Goal: Task Accomplishment & Management: Manage account settings

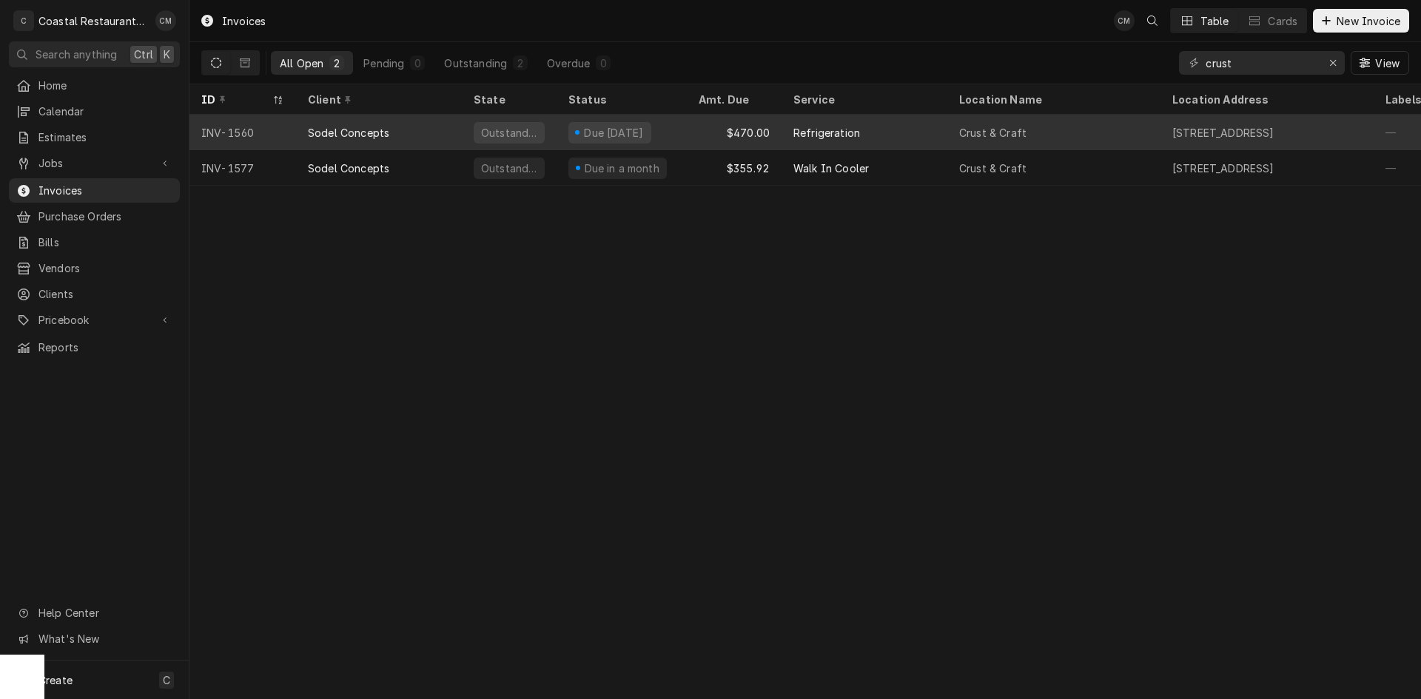
type input "crust"
click at [892, 135] on div "Refrigeration" at bounding box center [864, 133] width 166 height 36
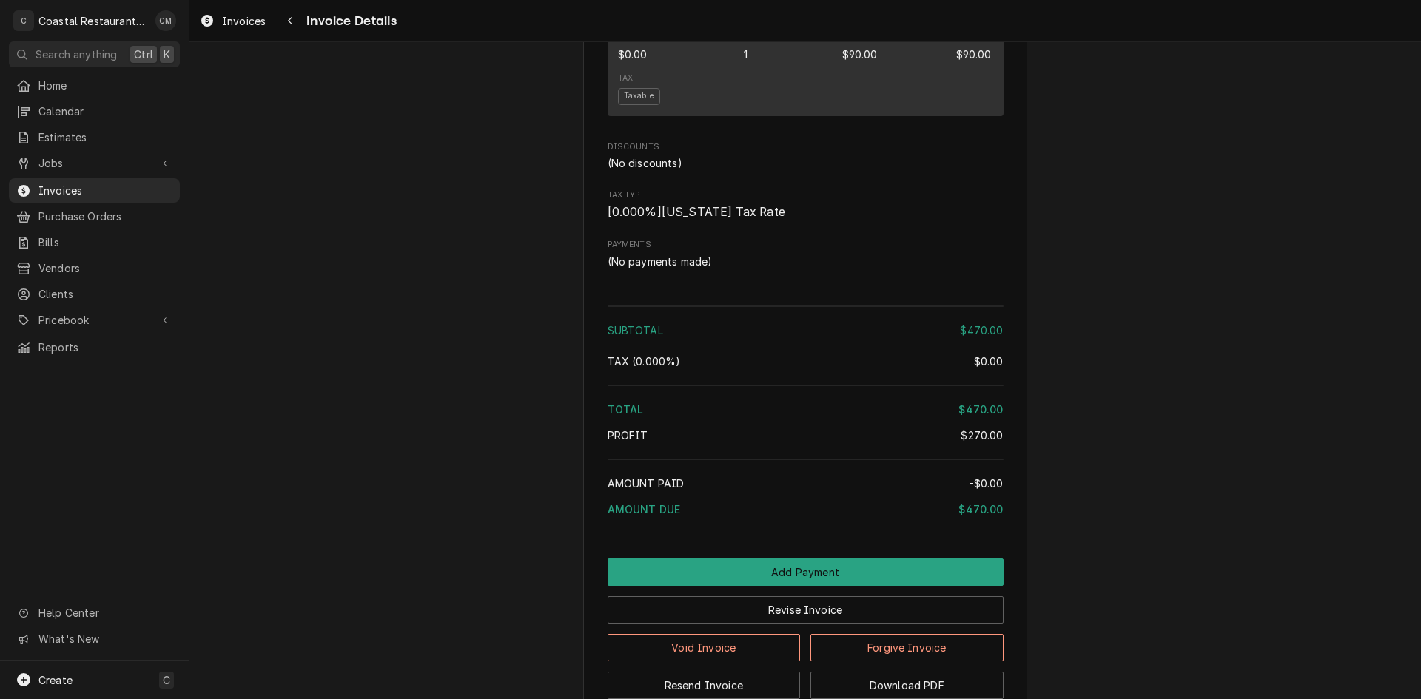
scroll to position [1677, 0]
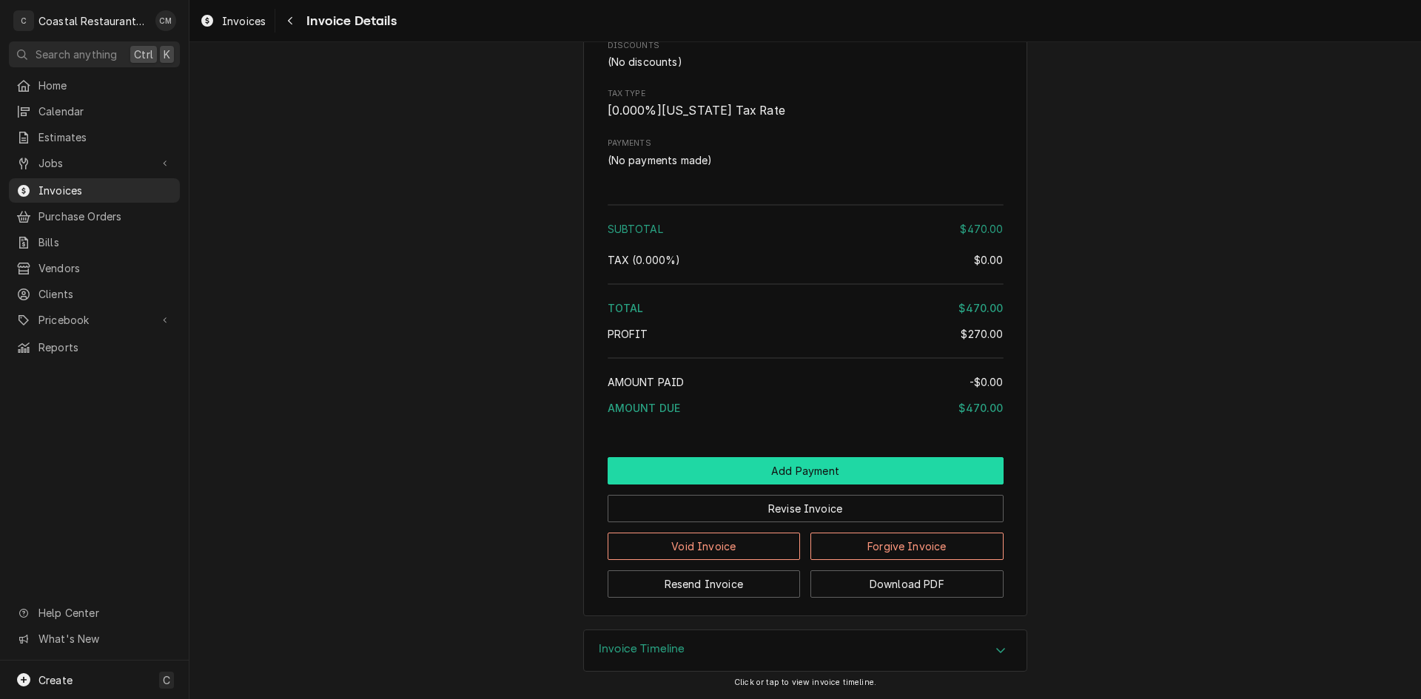
click at [787, 465] on button "Add Payment" at bounding box center [806, 470] width 396 height 27
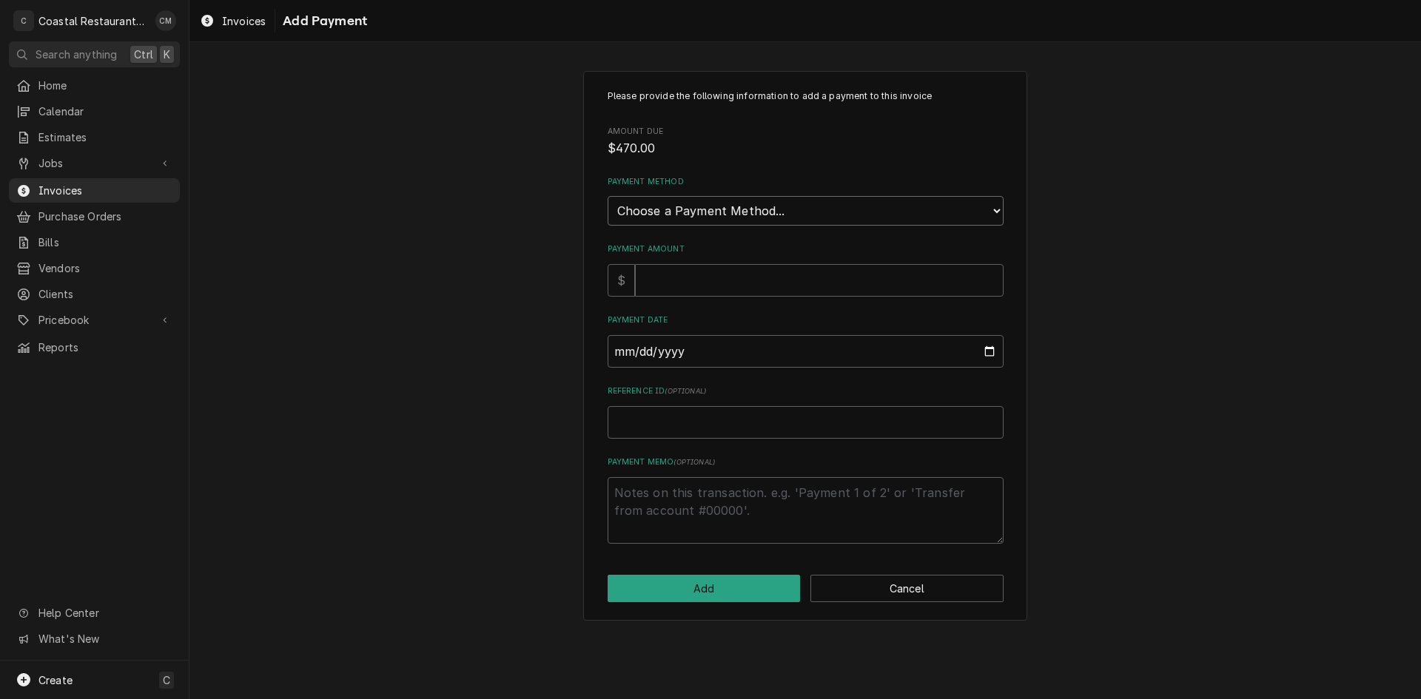
drag, startPoint x: 805, startPoint y: 212, endPoint x: 805, endPoint y: 223, distance: 10.4
click at [805, 212] on select "Choose a Payment Method... Cash Check Credit/Debit Card ACH/eCheck Other" at bounding box center [806, 211] width 396 height 30
select select "2"
click at [608, 196] on select "Choose a Payment Method... Cash Check Credit/Debit Card ACH/eCheck Other" at bounding box center [806, 211] width 396 height 30
click at [780, 282] on input "Payment Amount" at bounding box center [819, 280] width 369 height 33
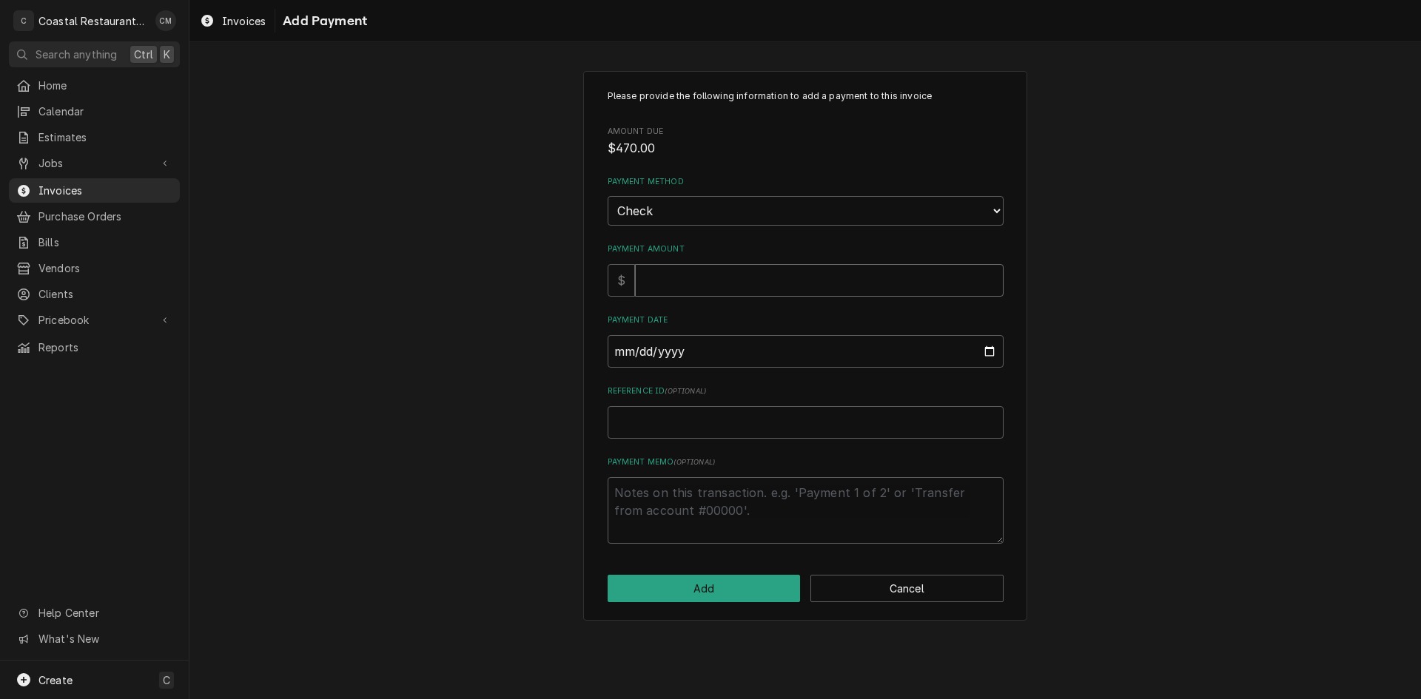
type textarea "x"
type input "4"
type textarea "x"
type input "47"
type textarea "x"
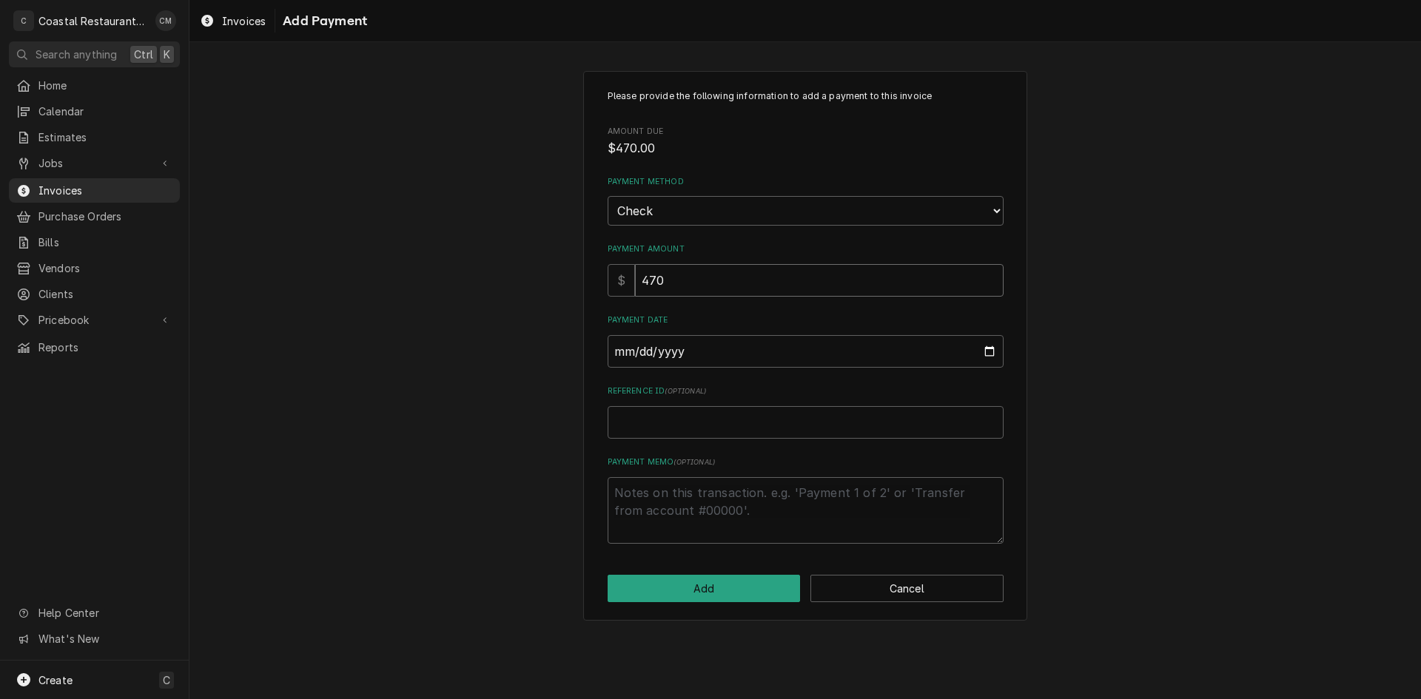
type input "470"
type input "0002-09-12"
type textarea "x"
type input "0020-09-12"
type textarea "x"
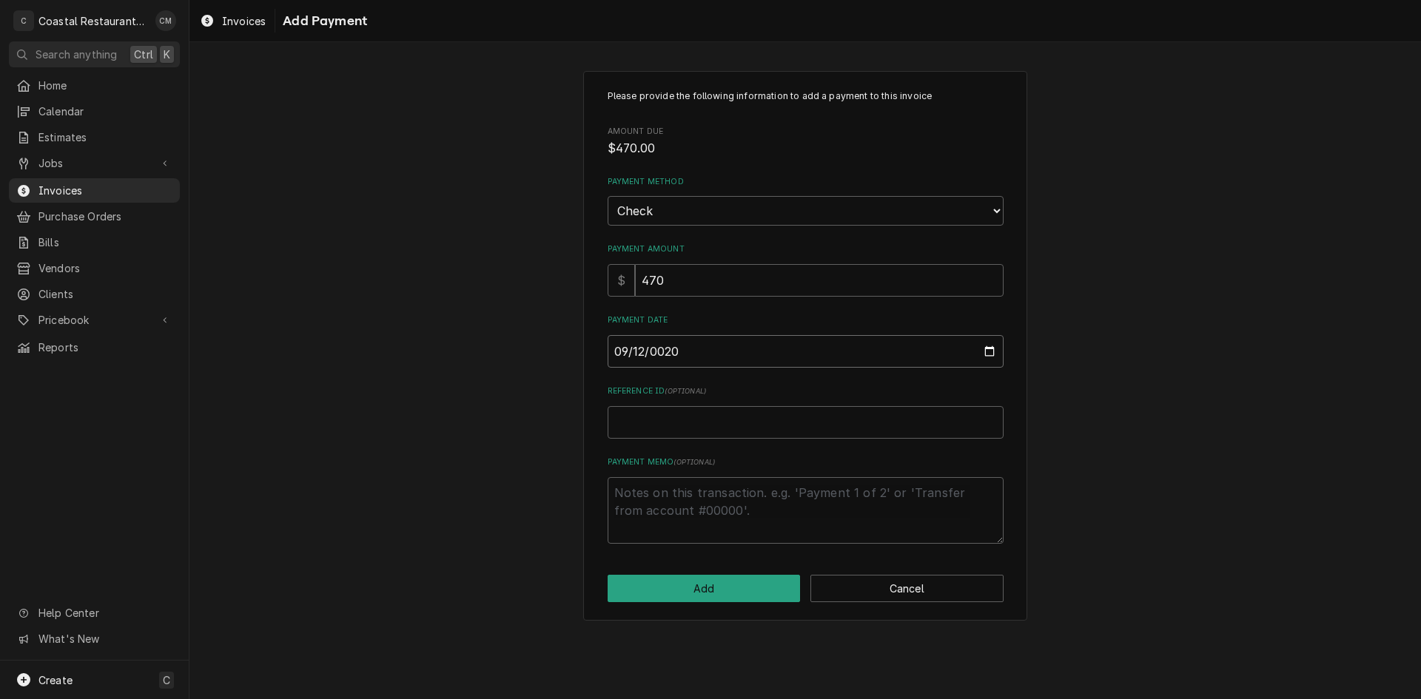
type input "0202-09-12"
type textarea "x"
type input "2025-09-12"
type textarea "x"
type input "8"
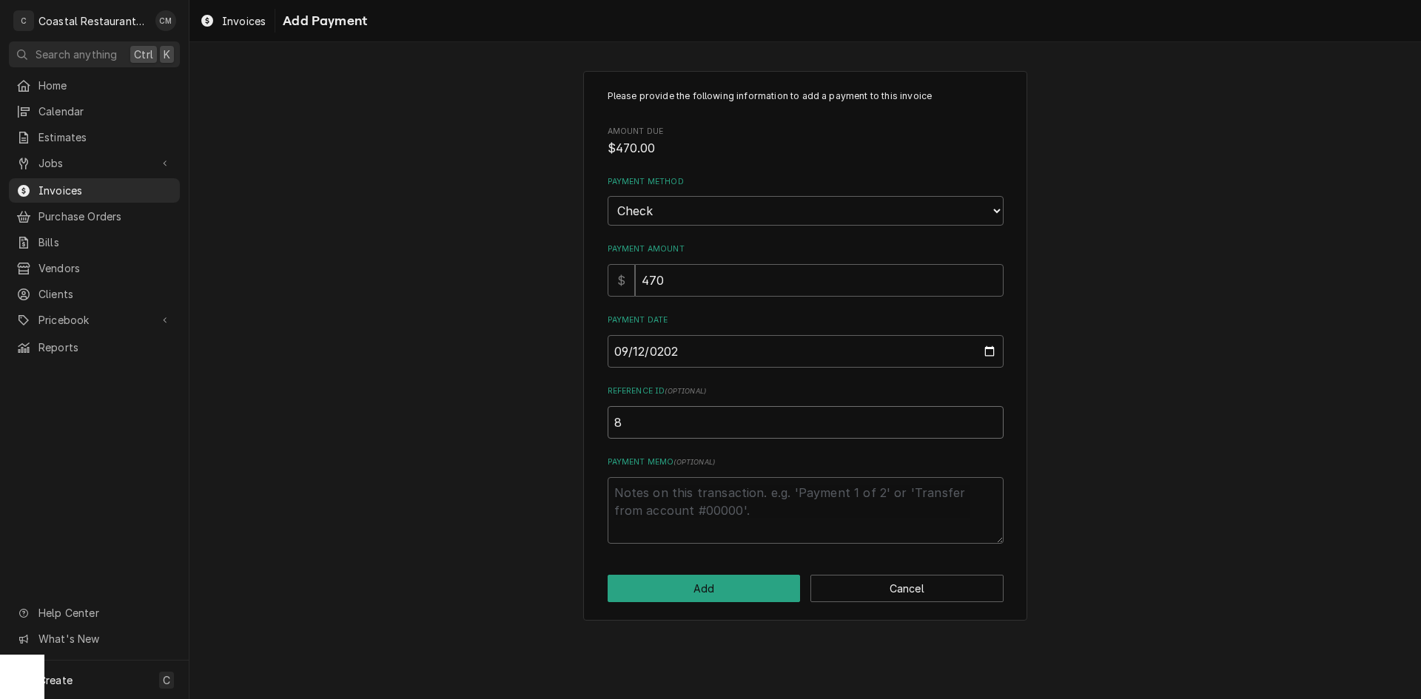
type textarea "x"
type input "83"
type textarea "x"
type input "838"
type textarea "x"
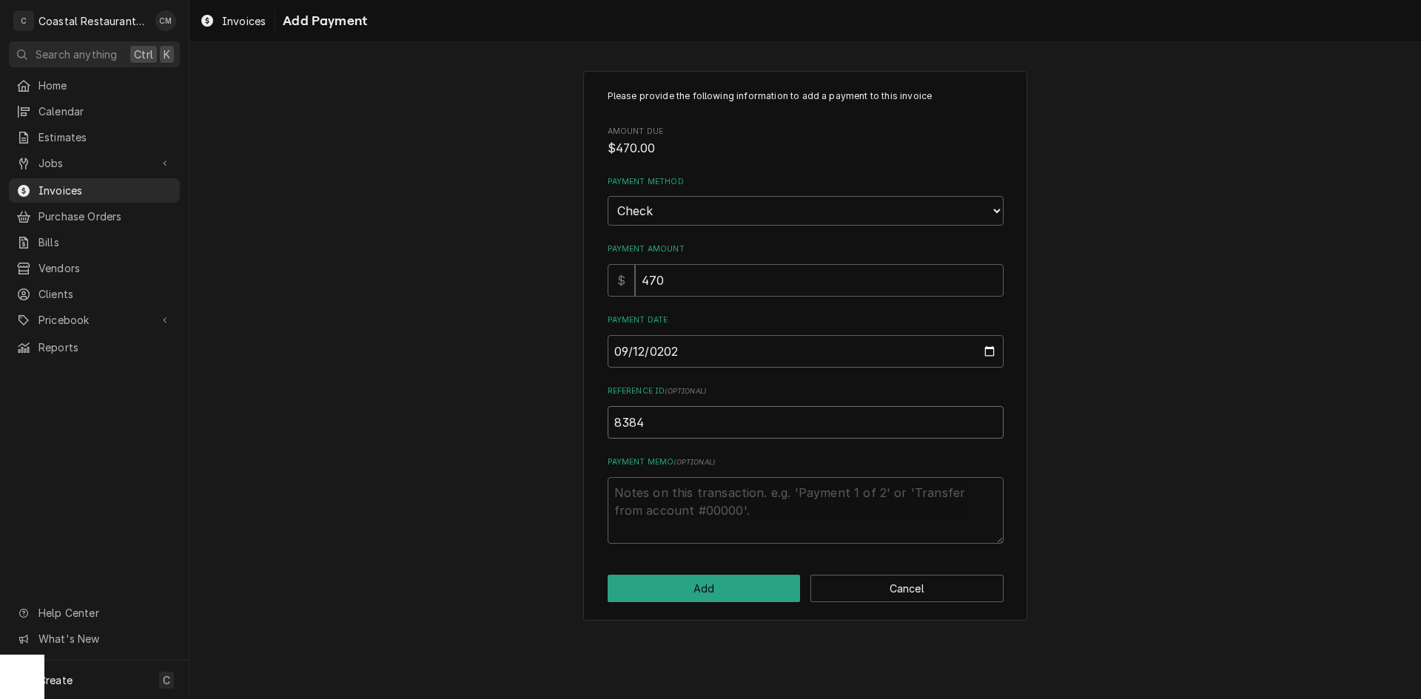
type input "8384"
click button "Add" at bounding box center [704, 588] width 193 height 27
type textarea "x"
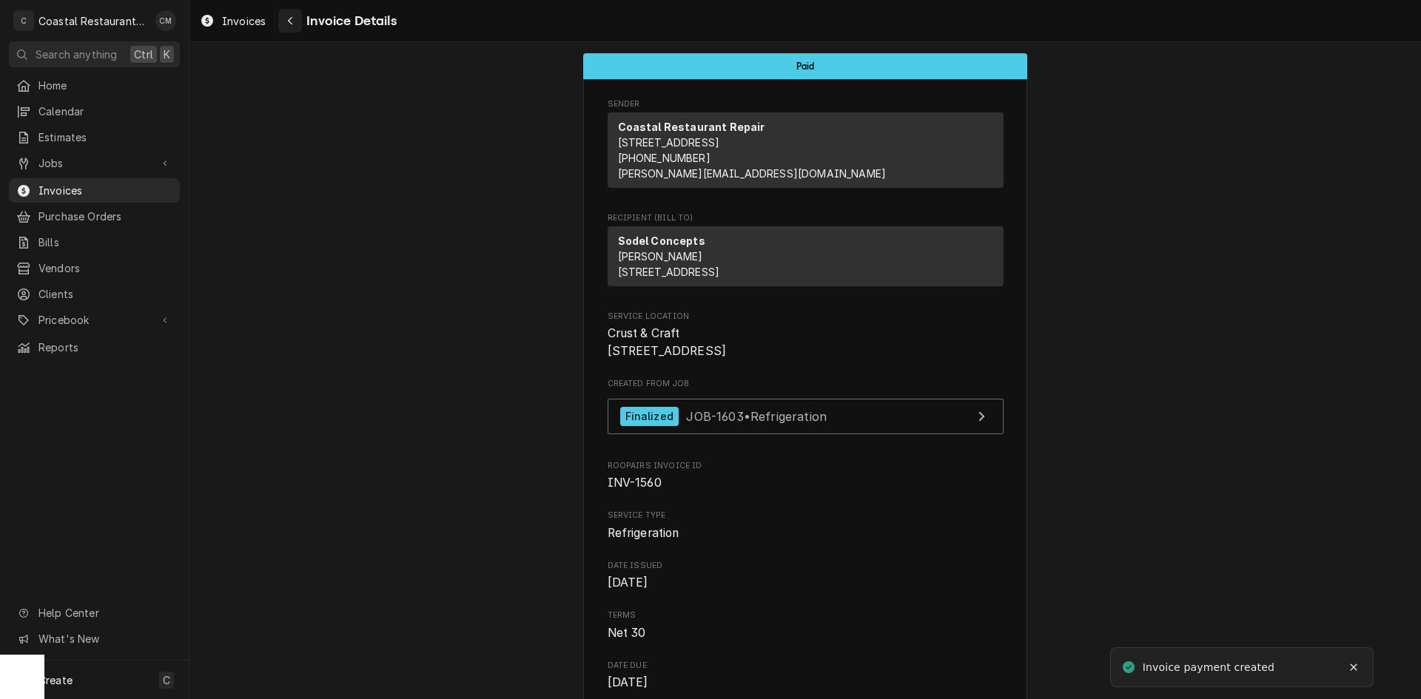
click at [287, 19] on icon "Navigate back" at bounding box center [290, 21] width 7 height 10
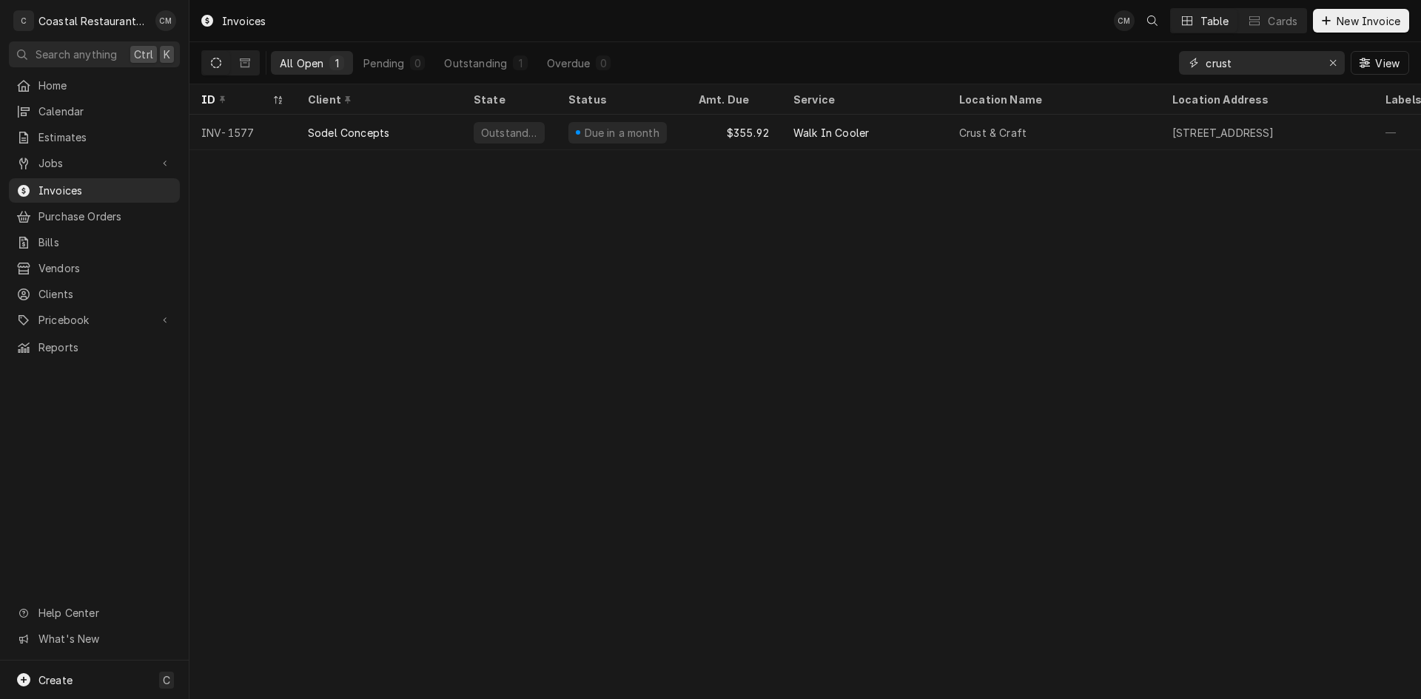
drag, startPoint x: 1228, startPoint y: 64, endPoint x: 1168, endPoint y: 62, distance: 60.0
click at [1168, 62] on div "All Open 1 Pending 0 Outstanding 1 Overdue 0 crust View" at bounding box center [805, 62] width 1208 height 41
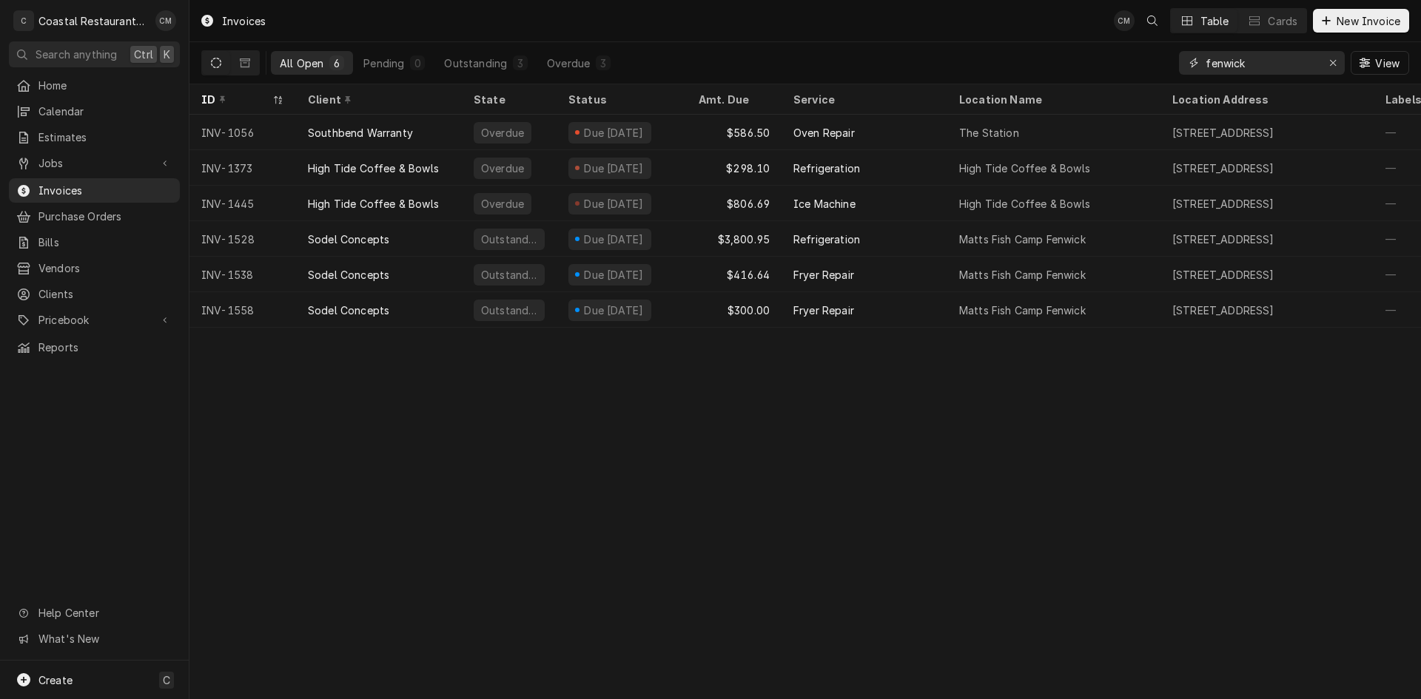
type input "fenwick"
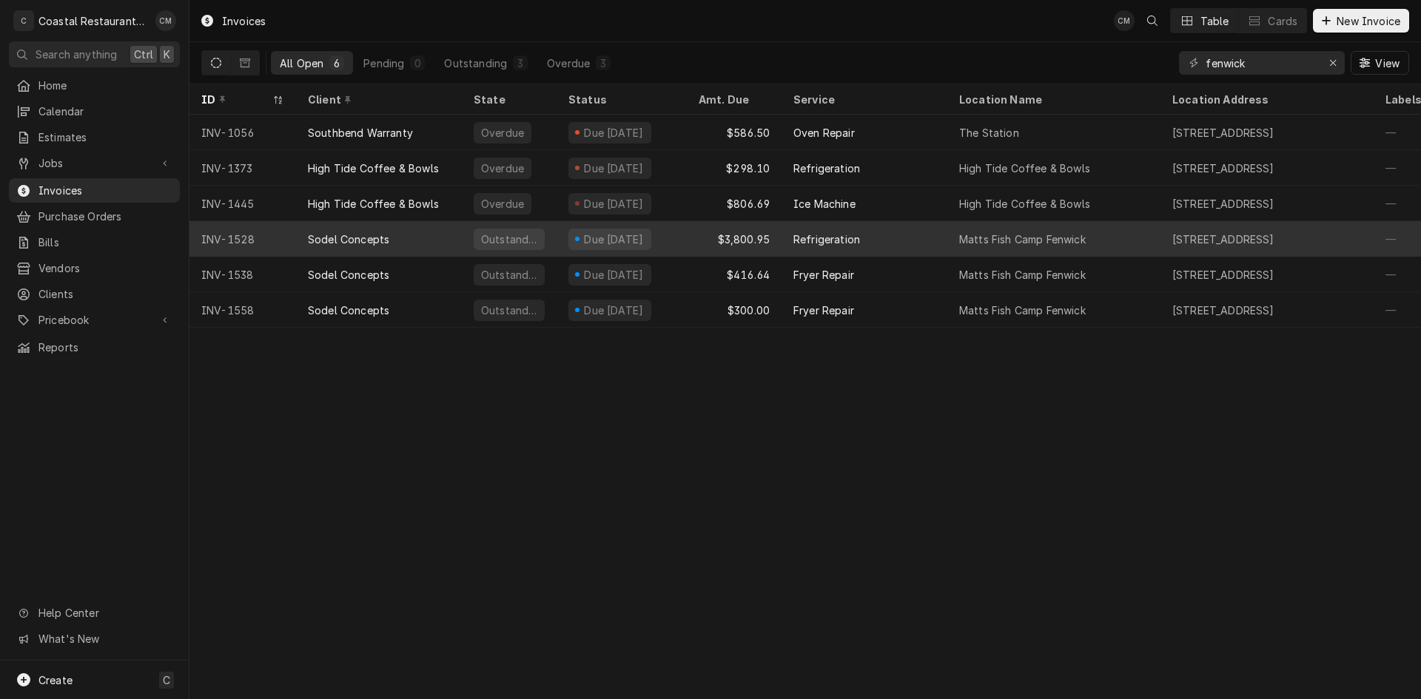
click at [902, 246] on div "Refrigeration" at bounding box center [864, 239] width 166 height 36
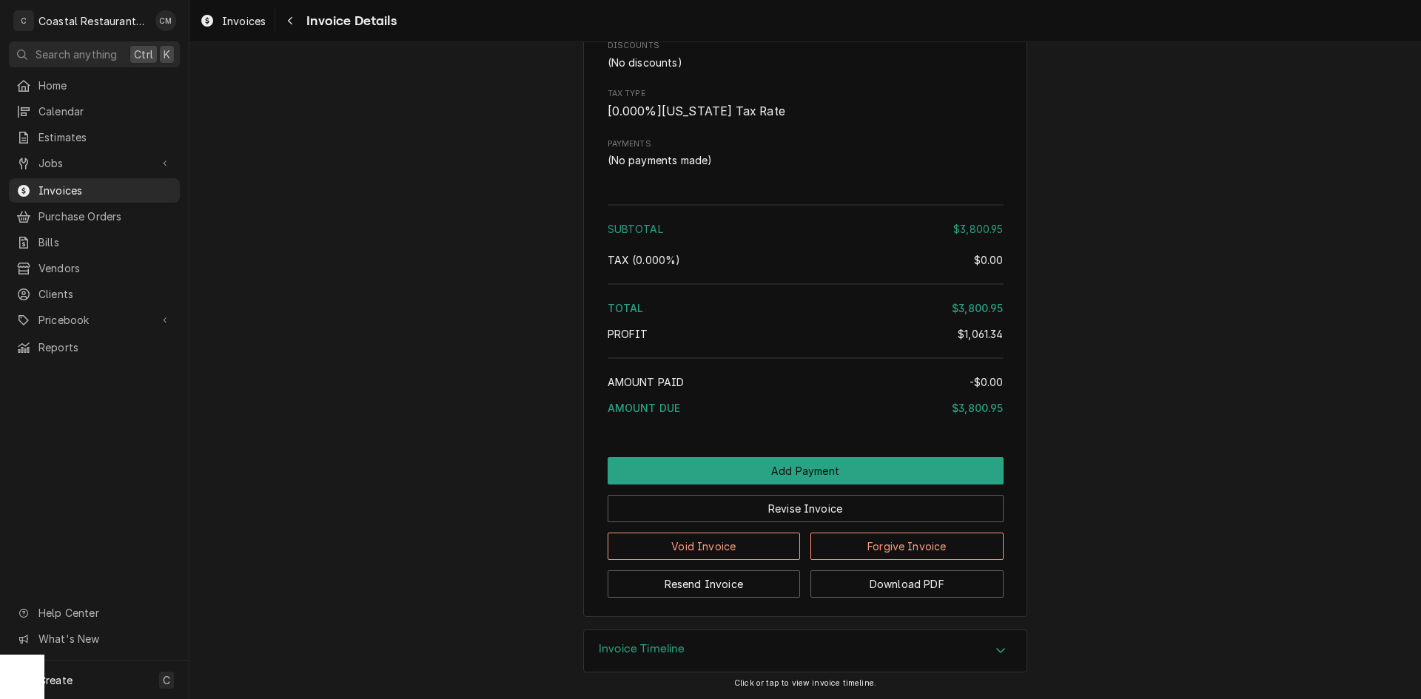
scroll to position [2707, 0]
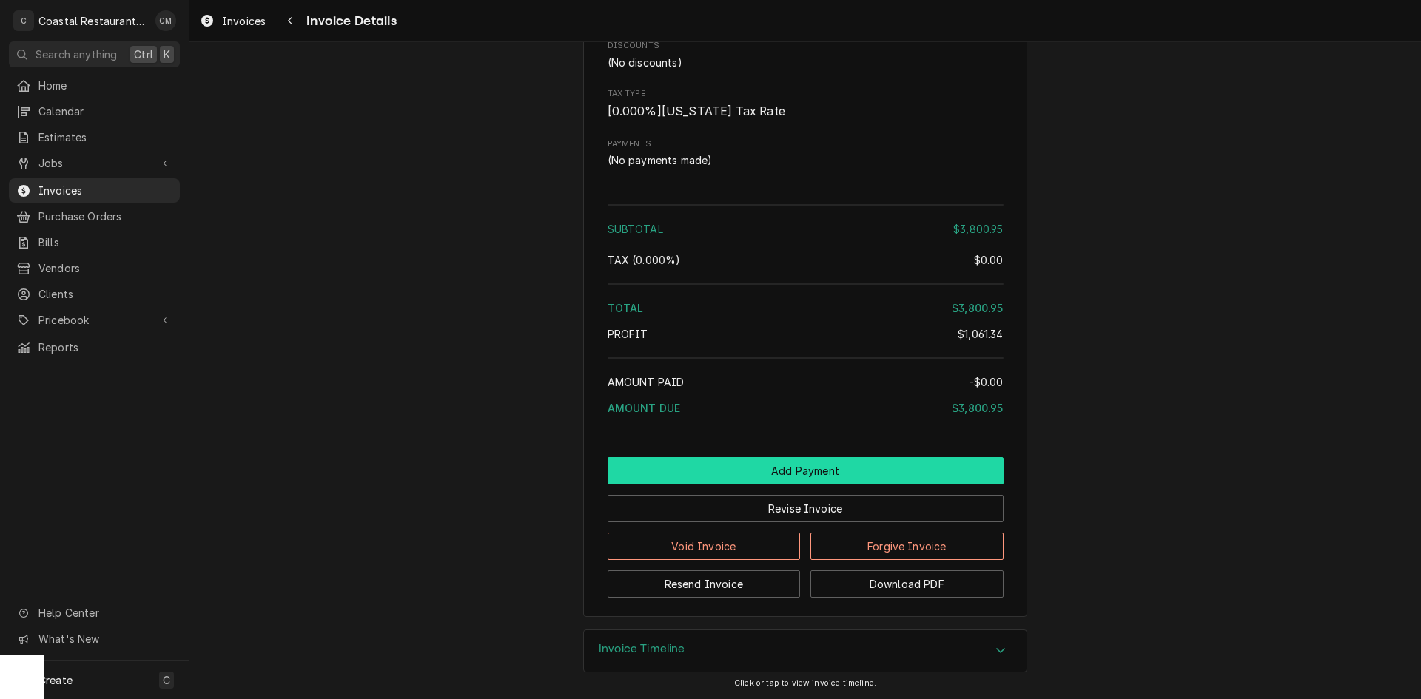
click at [819, 464] on button "Add Payment" at bounding box center [806, 470] width 396 height 27
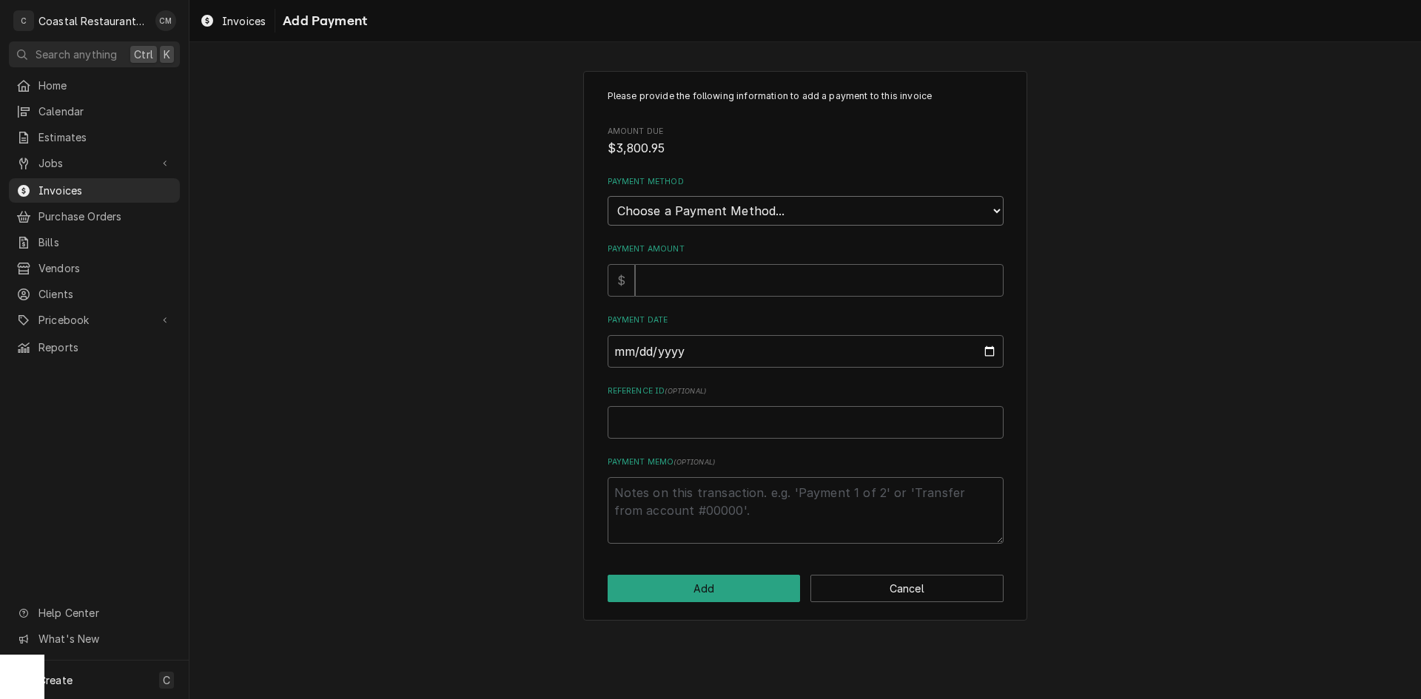
click at [803, 209] on select "Choose a Payment Method... Cash Check Credit/Debit Card ACH/eCheck Other" at bounding box center [806, 211] width 396 height 30
select select "2"
click at [608, 196] on select "Choose a Payment Method... Cash Check Credit/Debit Card ACH/eCheck Other" at bounding box center [806, 211] width 396 height 30
click at [742, 278] on input "Payment Amount" at bounding box center [819, 280] width 369 height 33
type textarea "x"
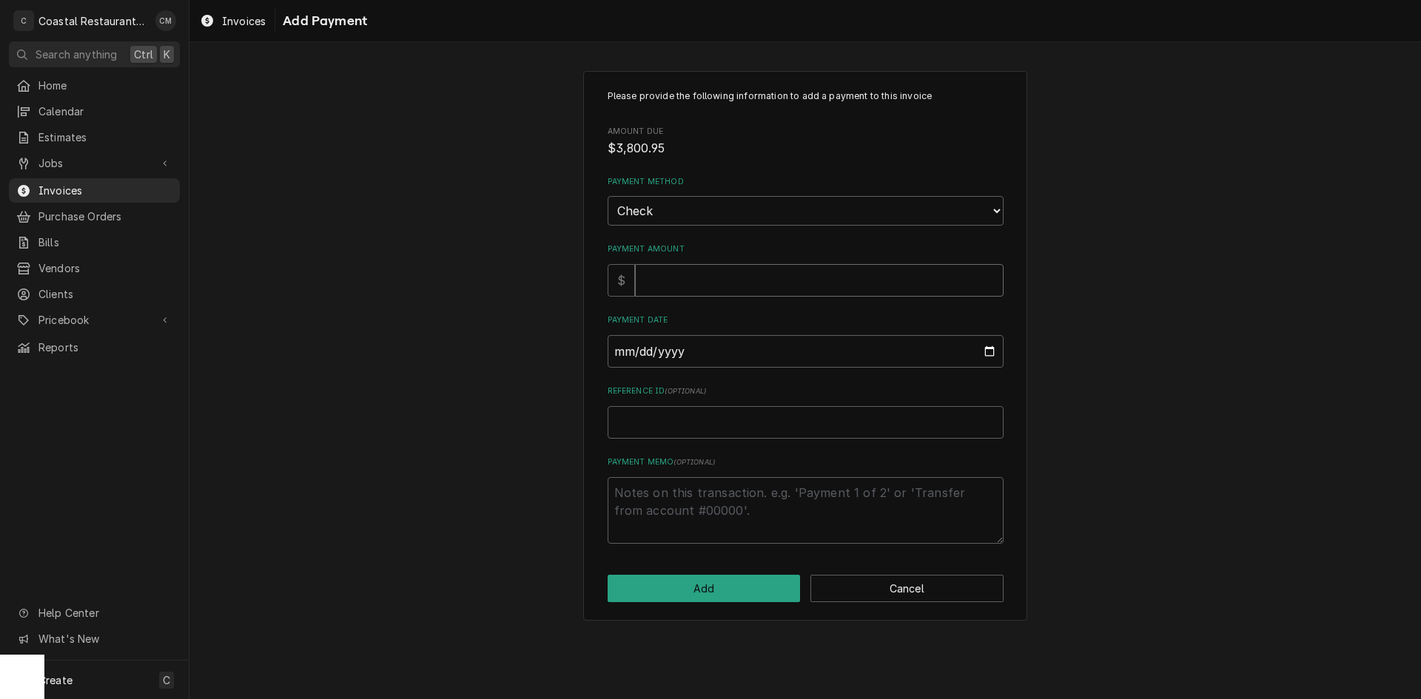
type input "3"
type textarea "x"
type input "38"
type textarea "x"
type input "380"
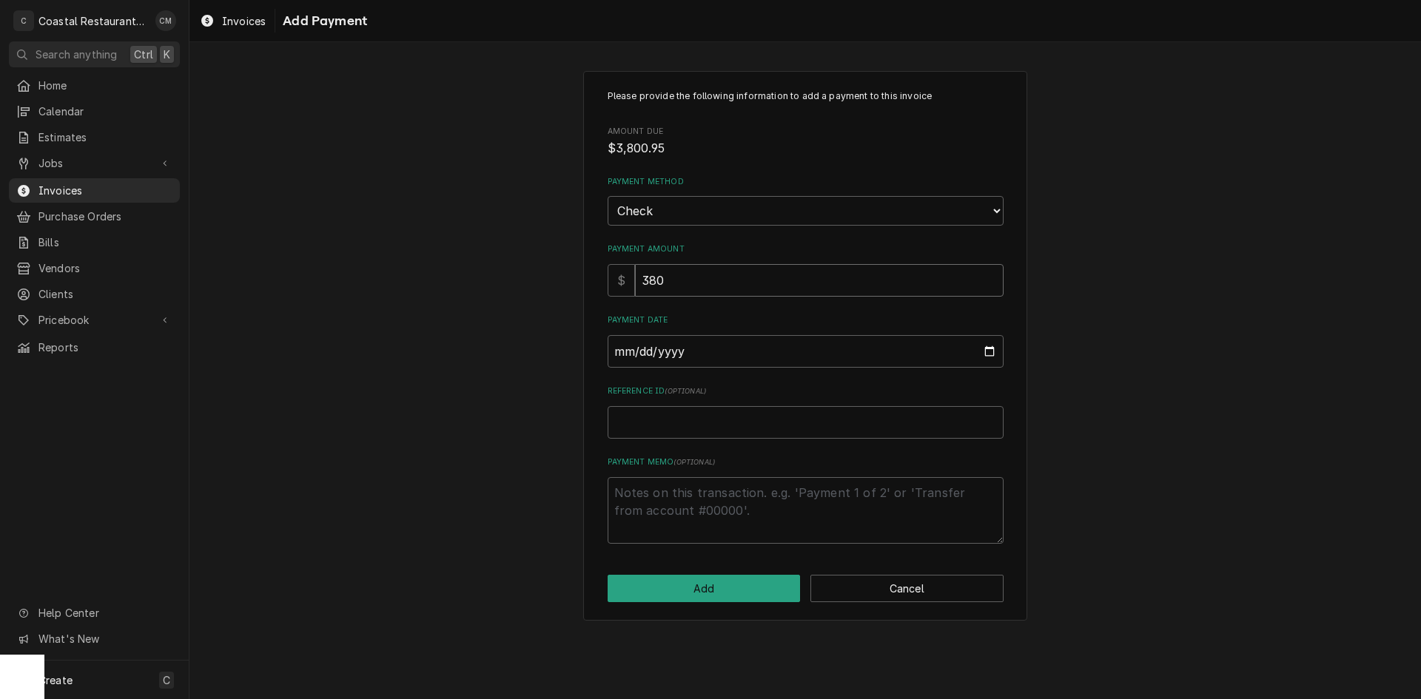
type textarea "x"
type input "3800"
type textarea "x"
type input "3800.9"
type textarea "x"
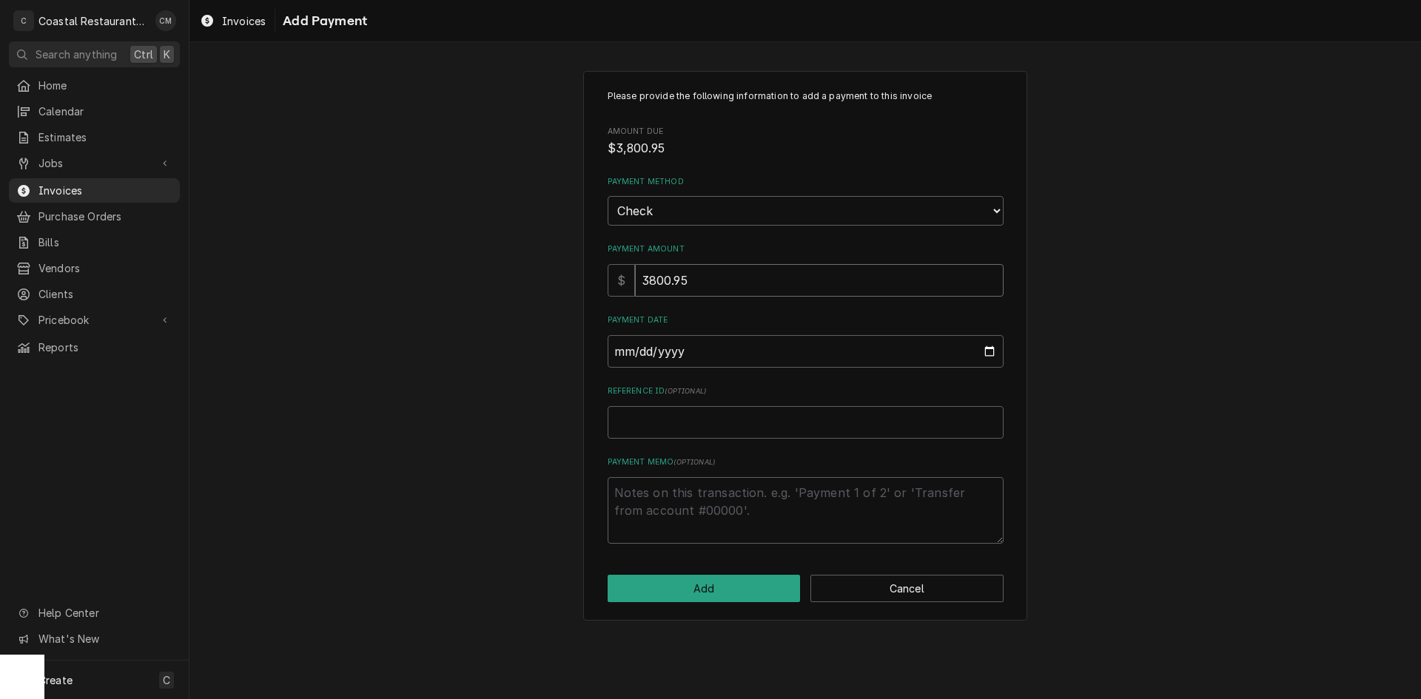
type input "3800.95"
type input "0002-09-12"
type textarea "x"
type input "0020-09-12"
type textarea "x"
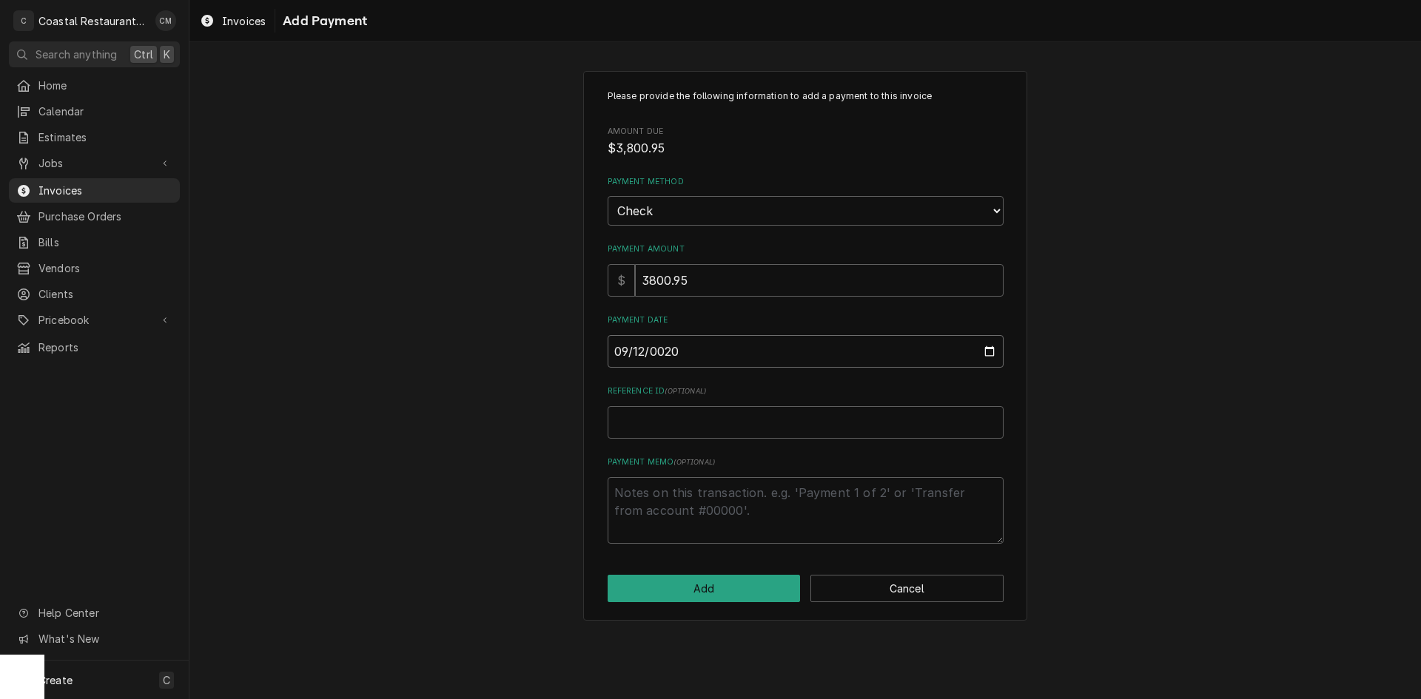
type input "0202-09-12"
type textarea "x"
type input "2025-09-12"
type textarea "x"
type input "7"
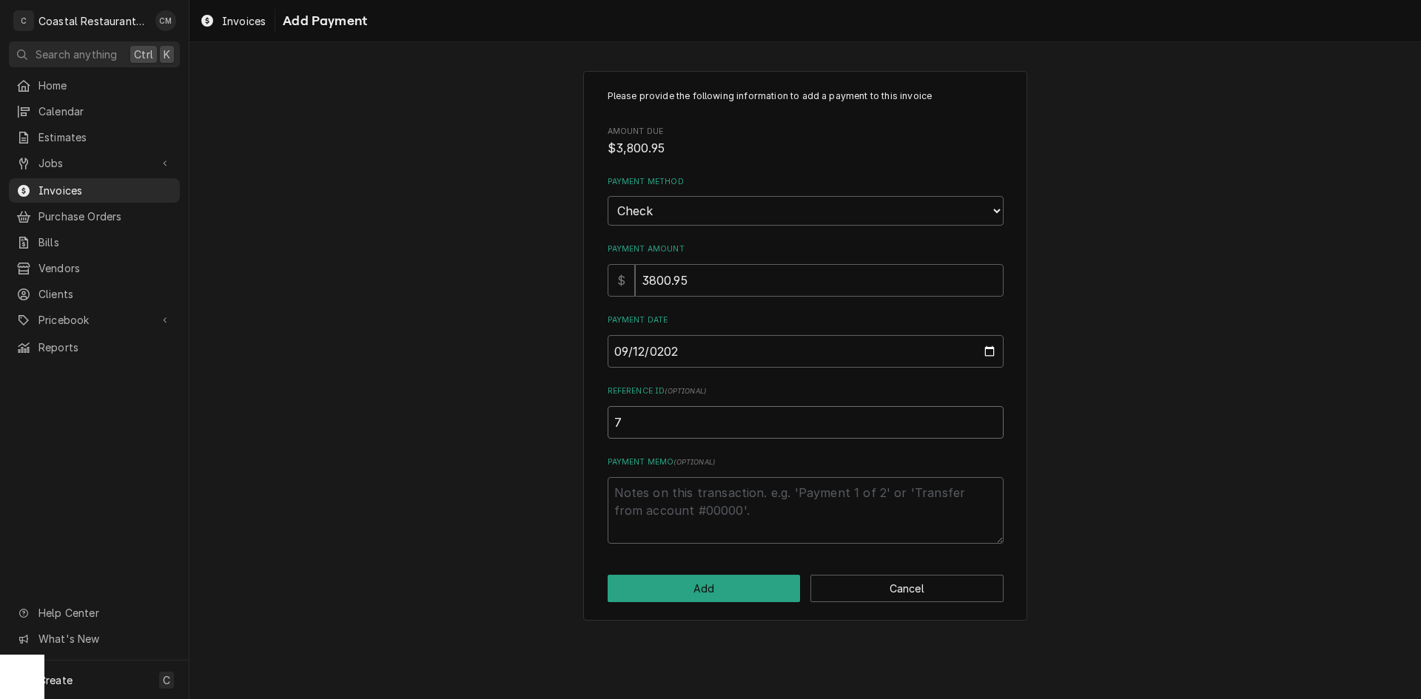
type textarea "x"
type input "75"
type textarea "x"
type input "759"
type textarea "x"
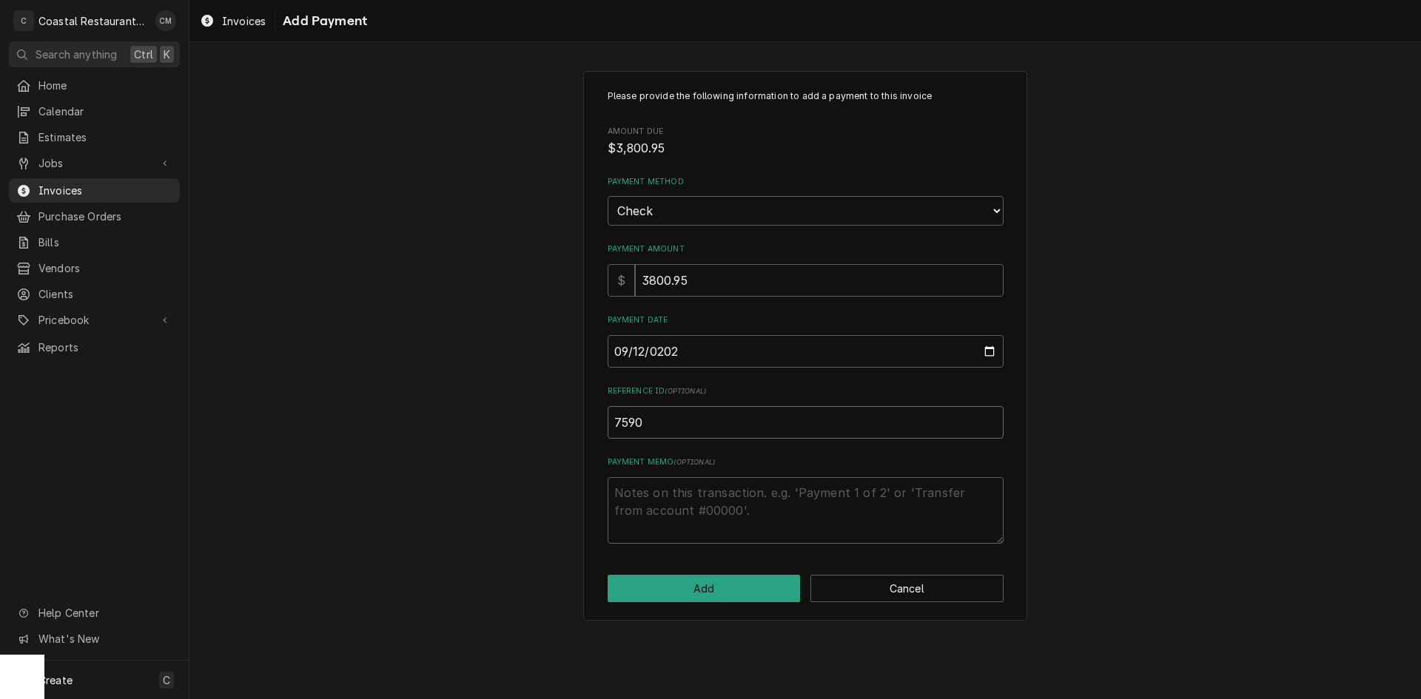
type input "7590"
click button "Add" at bounding box center [704, 588] width 193 height 27
type textarea "x"
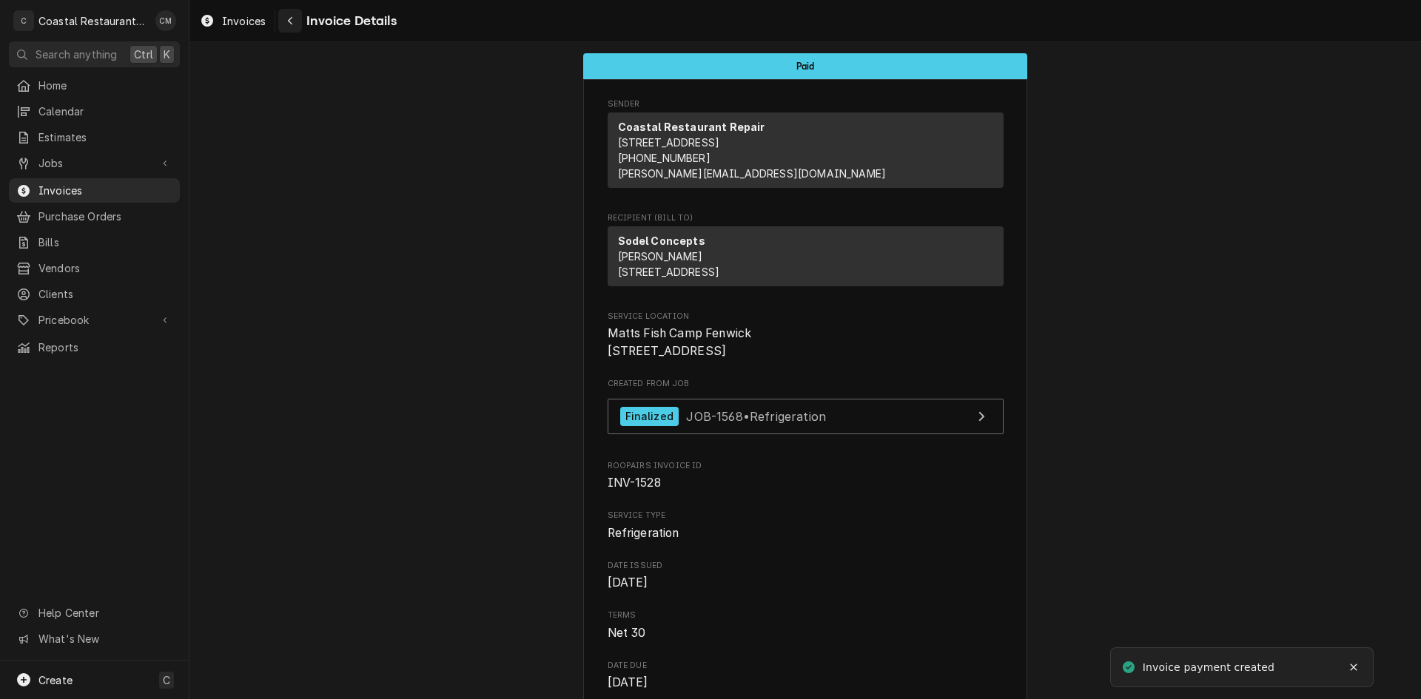
click at [281, 23] on button "Navigate back" at bounding box center [290, 21] width 24 height 24
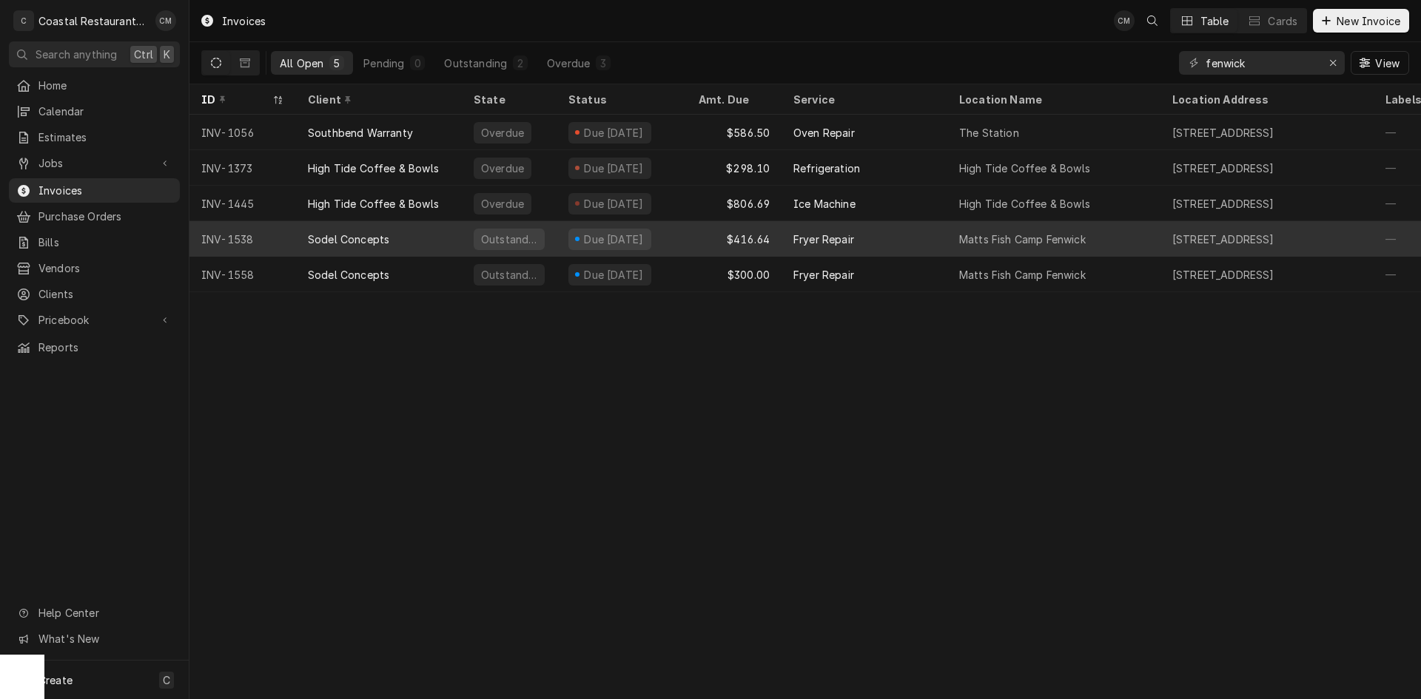
click at [691, 241] on div "$416.64" at bounding box center [734, 239] width 95 height 36
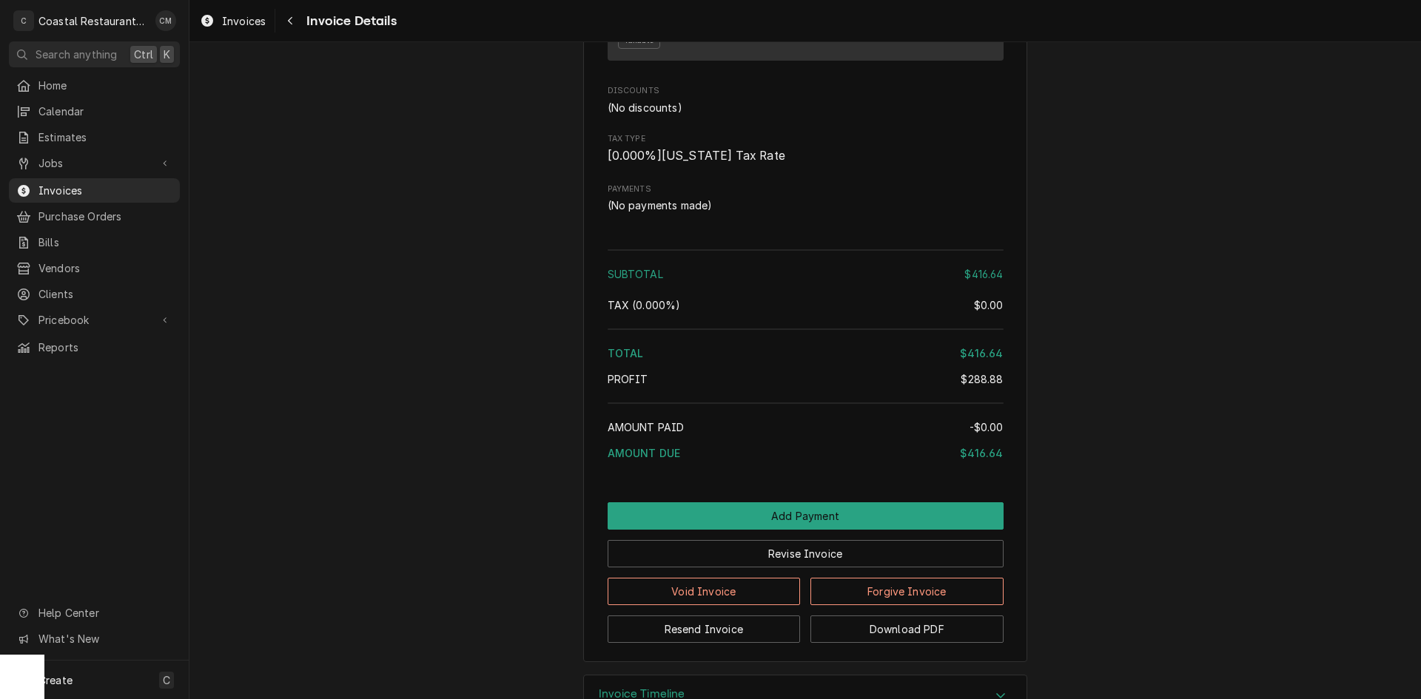
scroll to position [1670, 0]
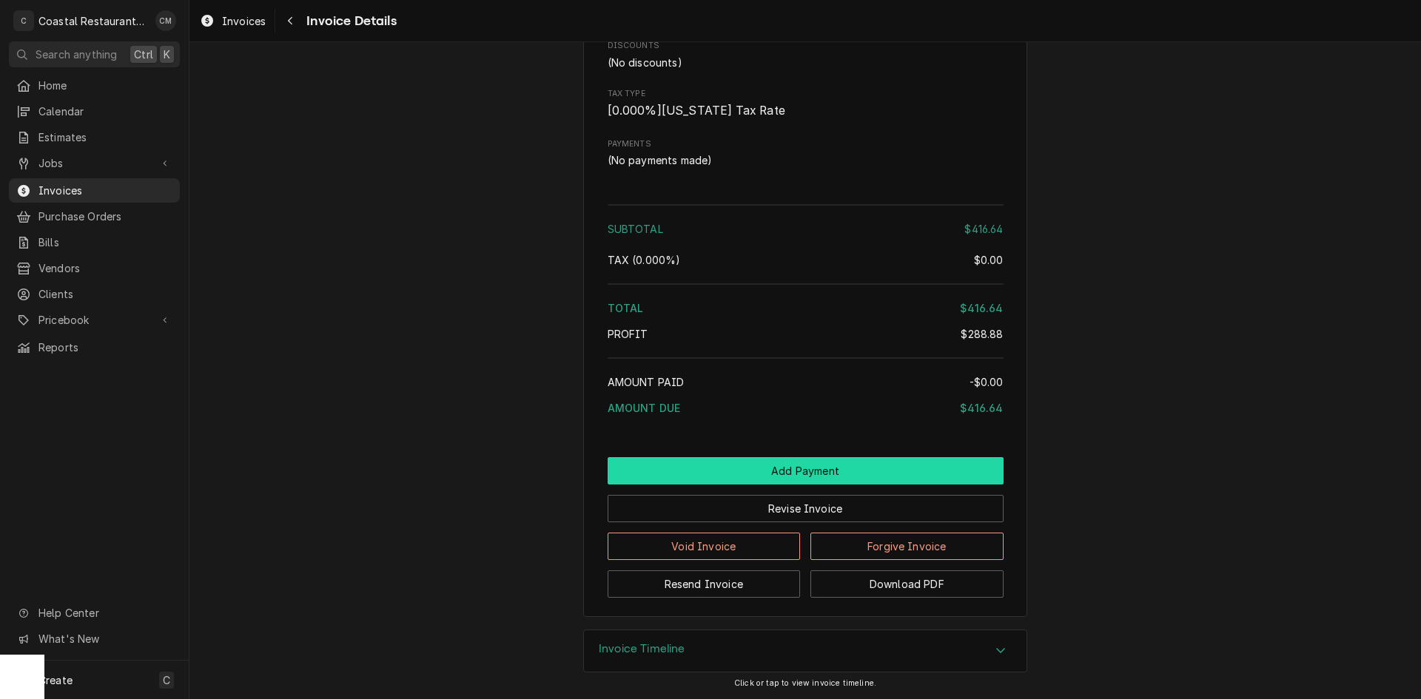
click at [755, 468] on button "Add Payment" at bounding box center [806, 470] width 396 height 27
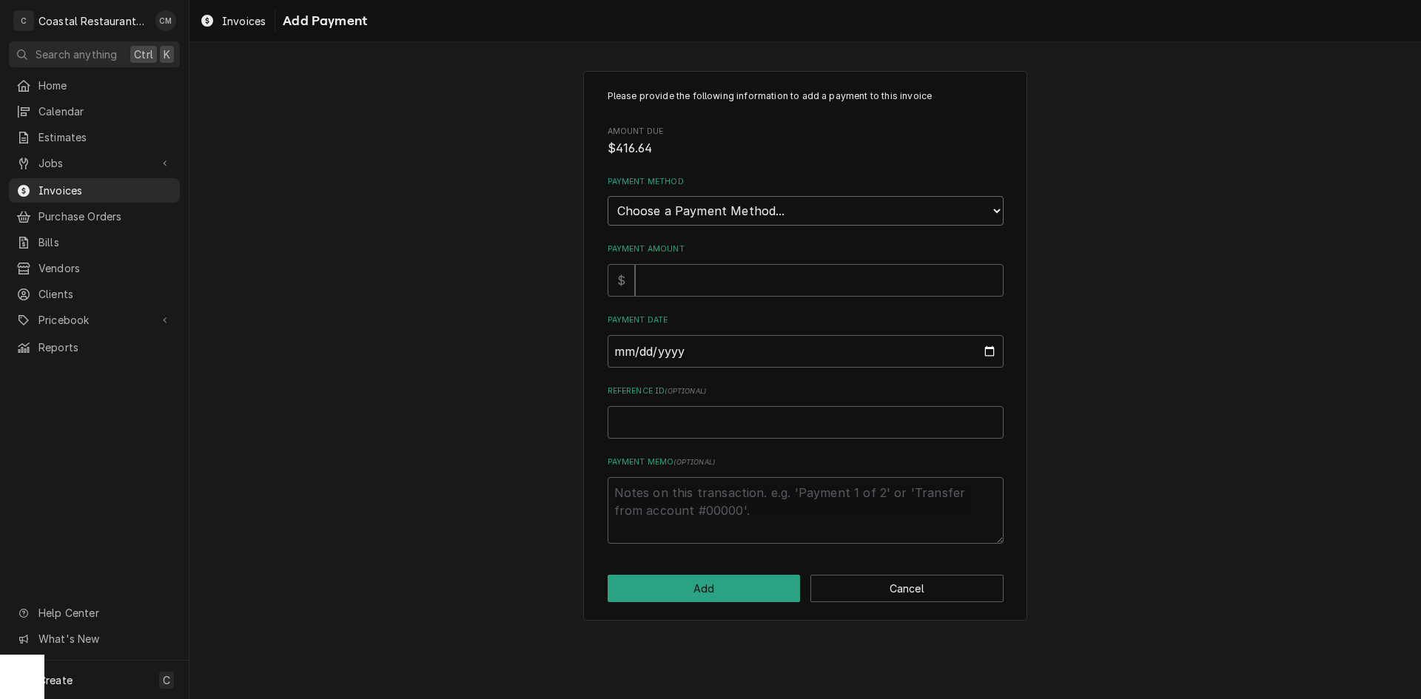
click at [755, 214] on select "Choose a Payment Method... Cash Check Credit/Debit Card ACH/eCheck Other" at bounding box center [806, 211] width 396 height 30
select select "2"
click at [608, 196] on select "Choose a Payment Method... Cash Check Credit/Debit Card ACH/eCheck Other" at bounding box center [806, 211] width 396 height 30
click at [728, 287] on input "Payment Amount" at bounding box center [819, 280] width 369 height 33
type textarea "x"
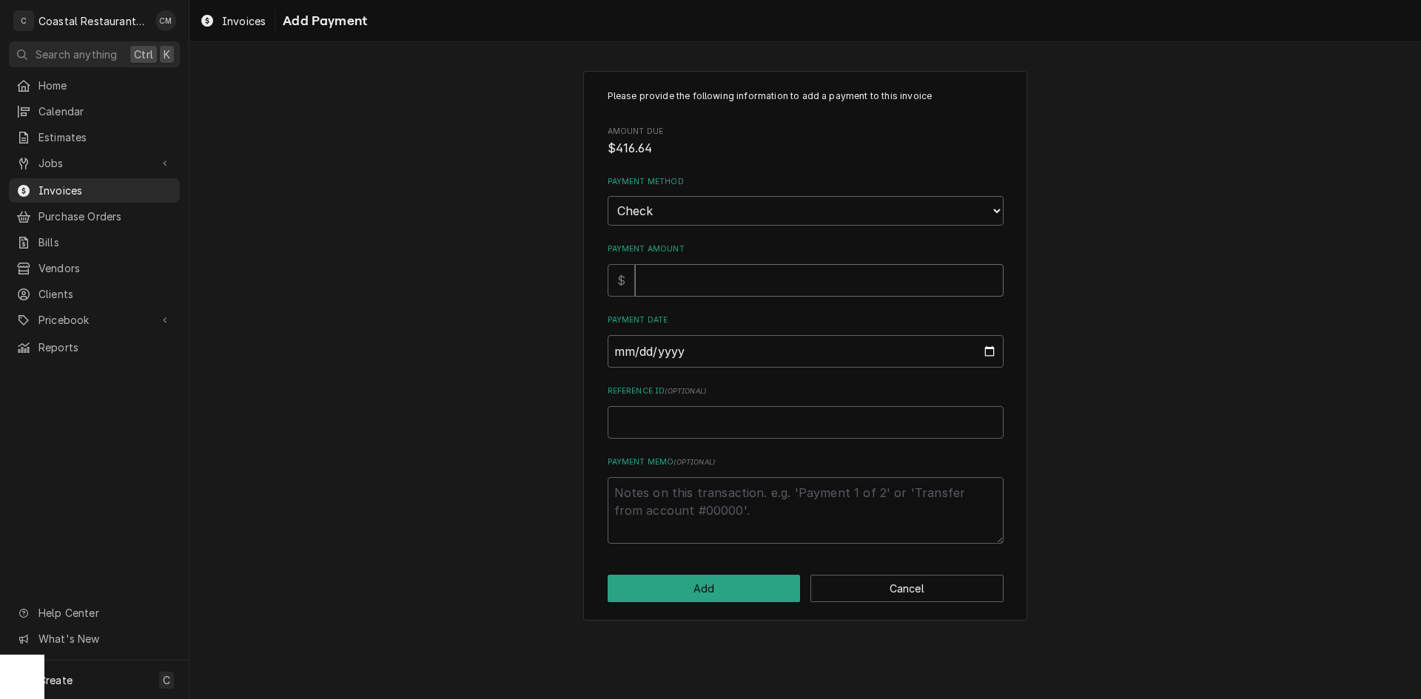
type input "4"
type textarea "x"
type input "41"
type textarea "x"
type input "416"
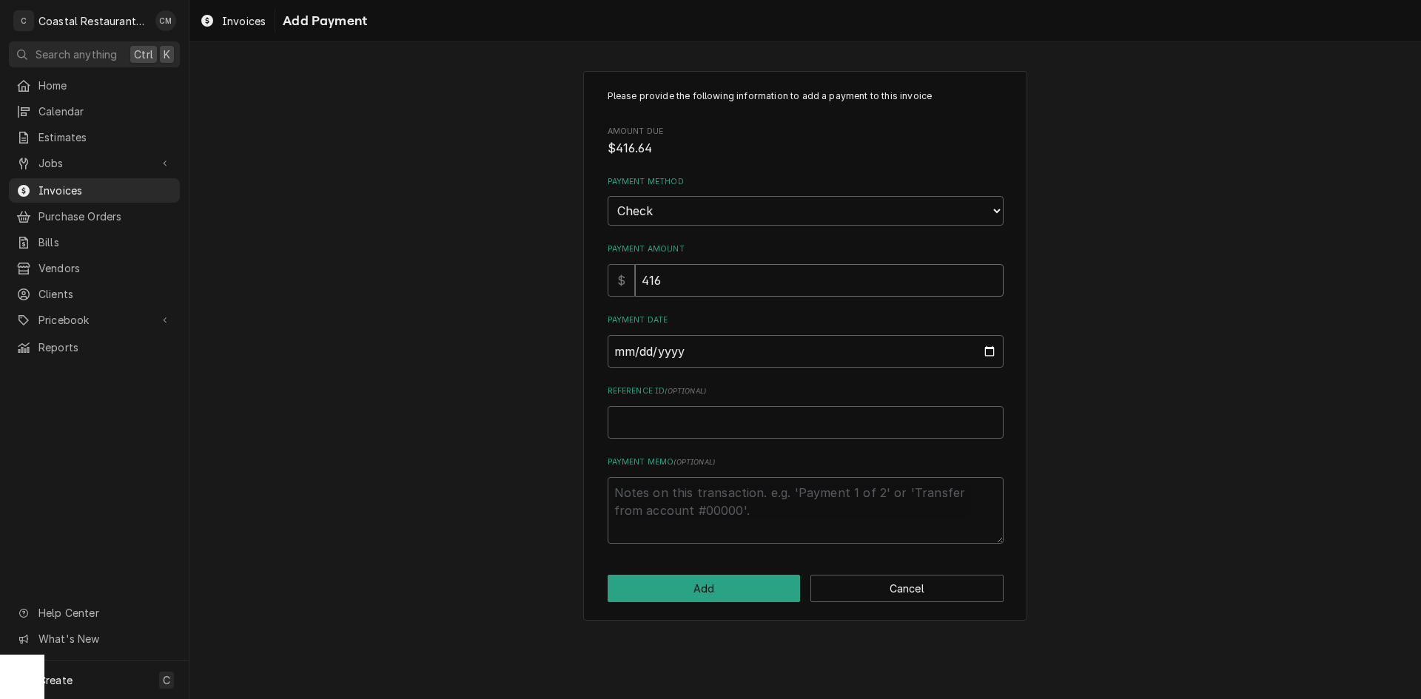
type textarea "x"
type input "416.6"
type textarea "x"
type input "416.64"
type input "0005-09-12"
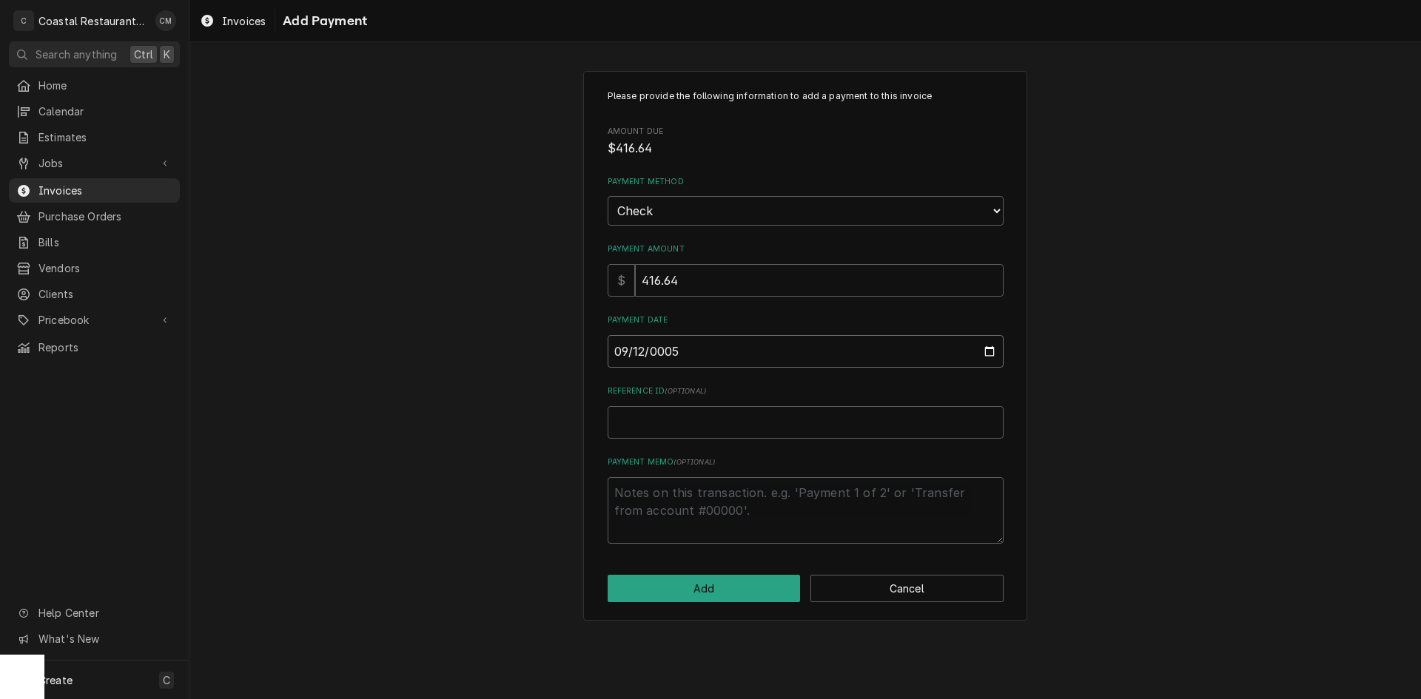
type textarea "x"
type input "0002-09-12"
type textarea "x"
type input "0020-09-12"
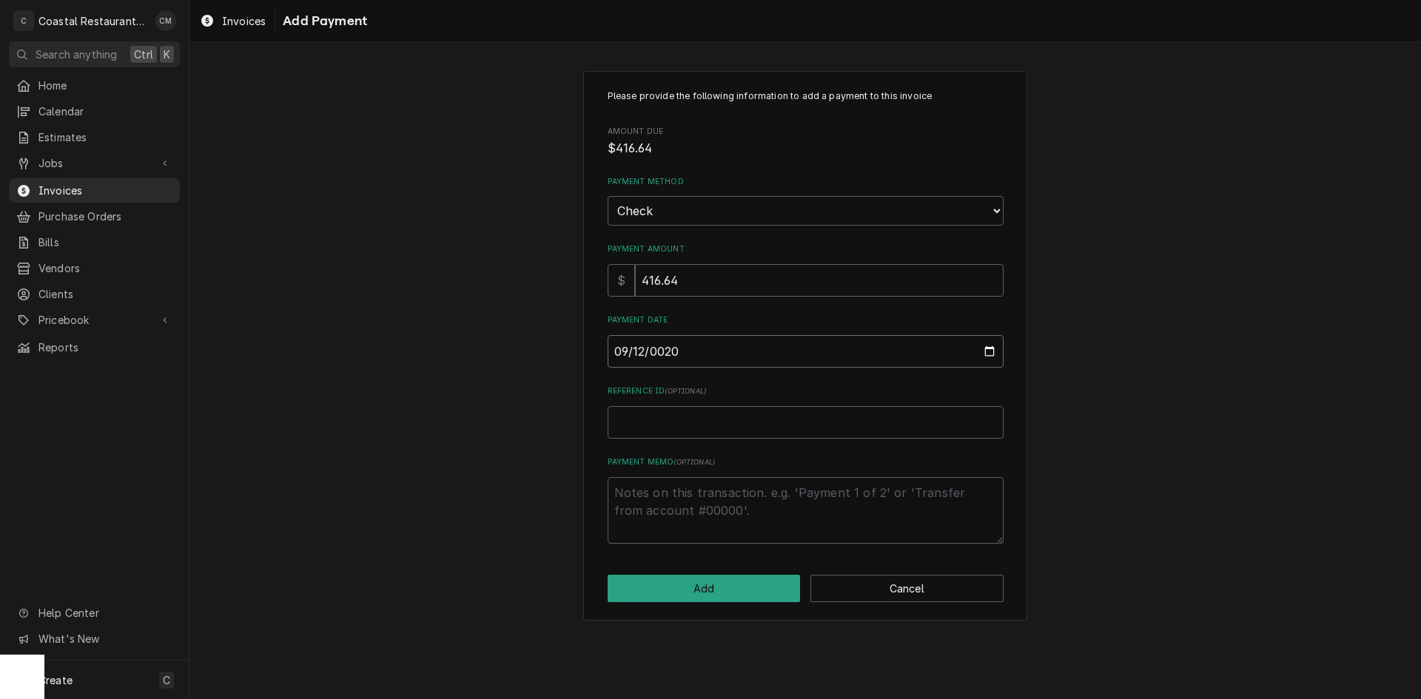
type textarea "x"
type input "0202-09-12"
type textarea "x"
type input "[DATE]"
type textarea "x"
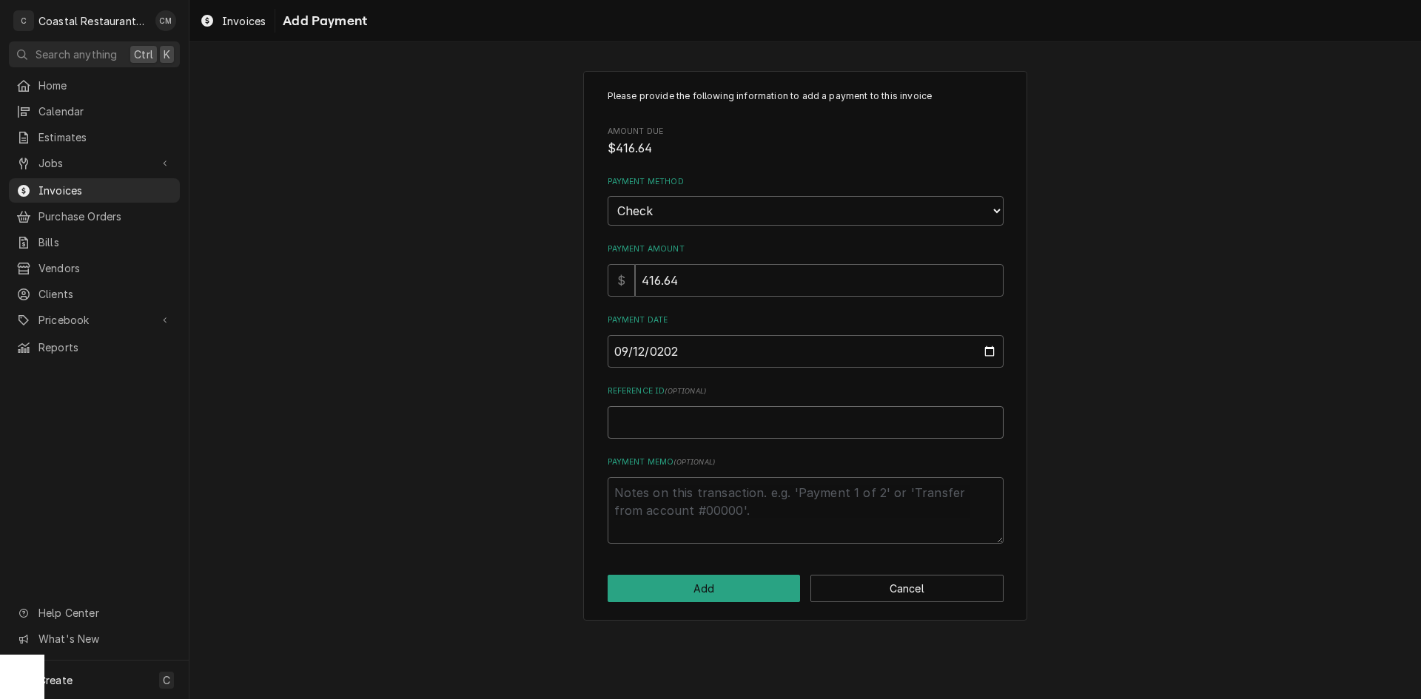
type input "7"
type textarea "x"
type input "75"
type textarea "x"
type input "759"
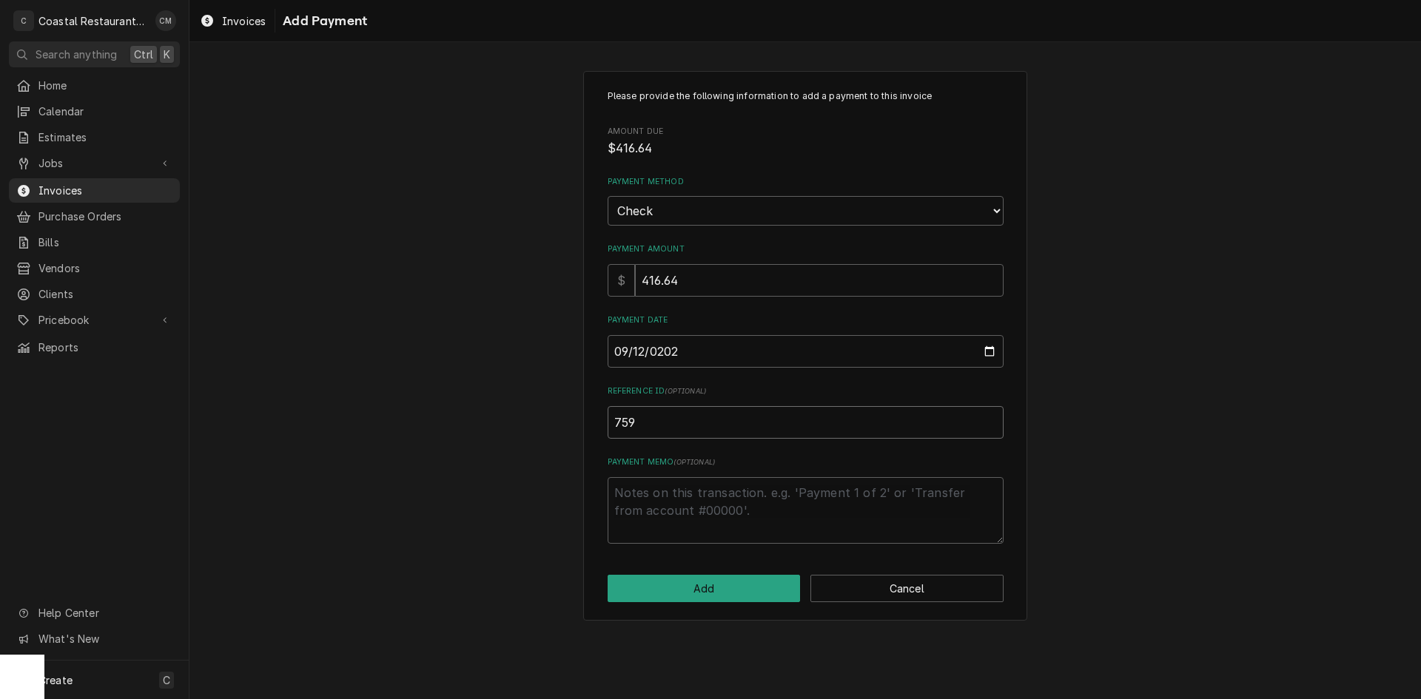
type textarea "x"
type input "7590"
click button "Add" at bounding box center [704, 588] width 193 height 27
type textarea "x"
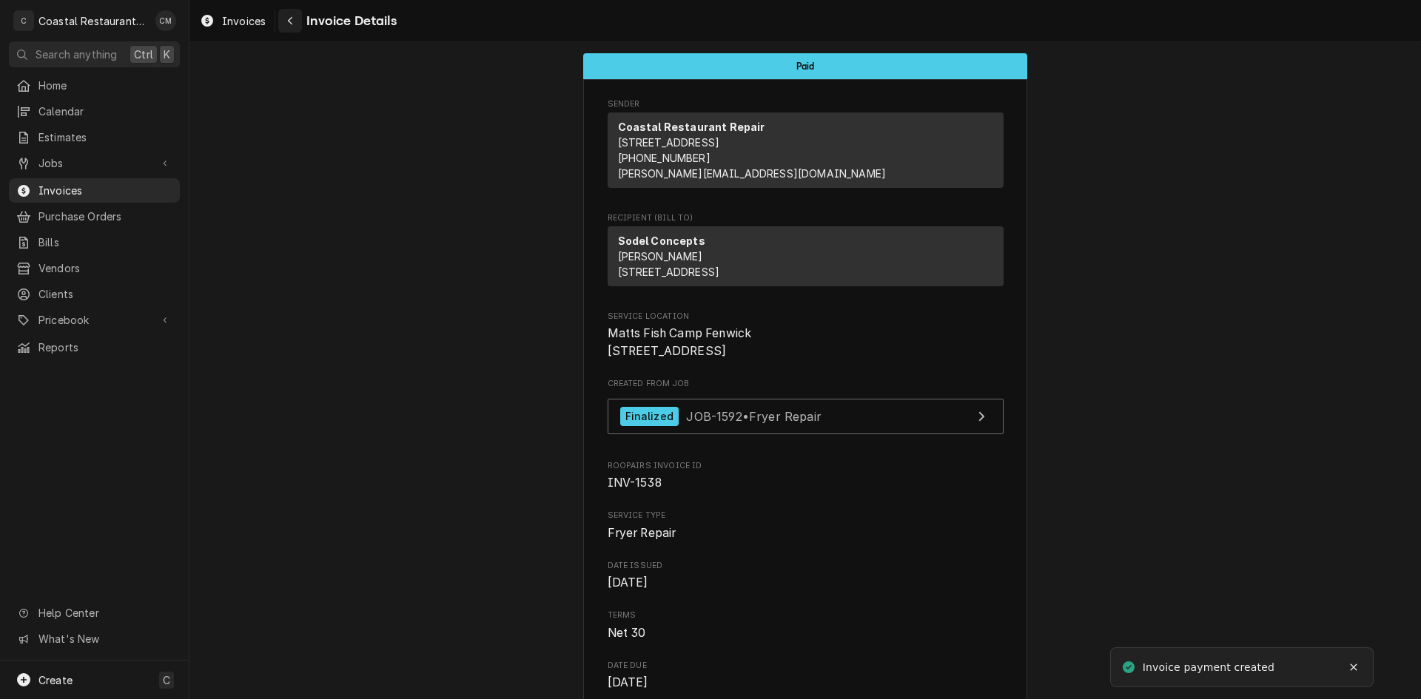
click at [294, 25] on div "Navigate back" at bounding box center [290, 20] width 15 height 15
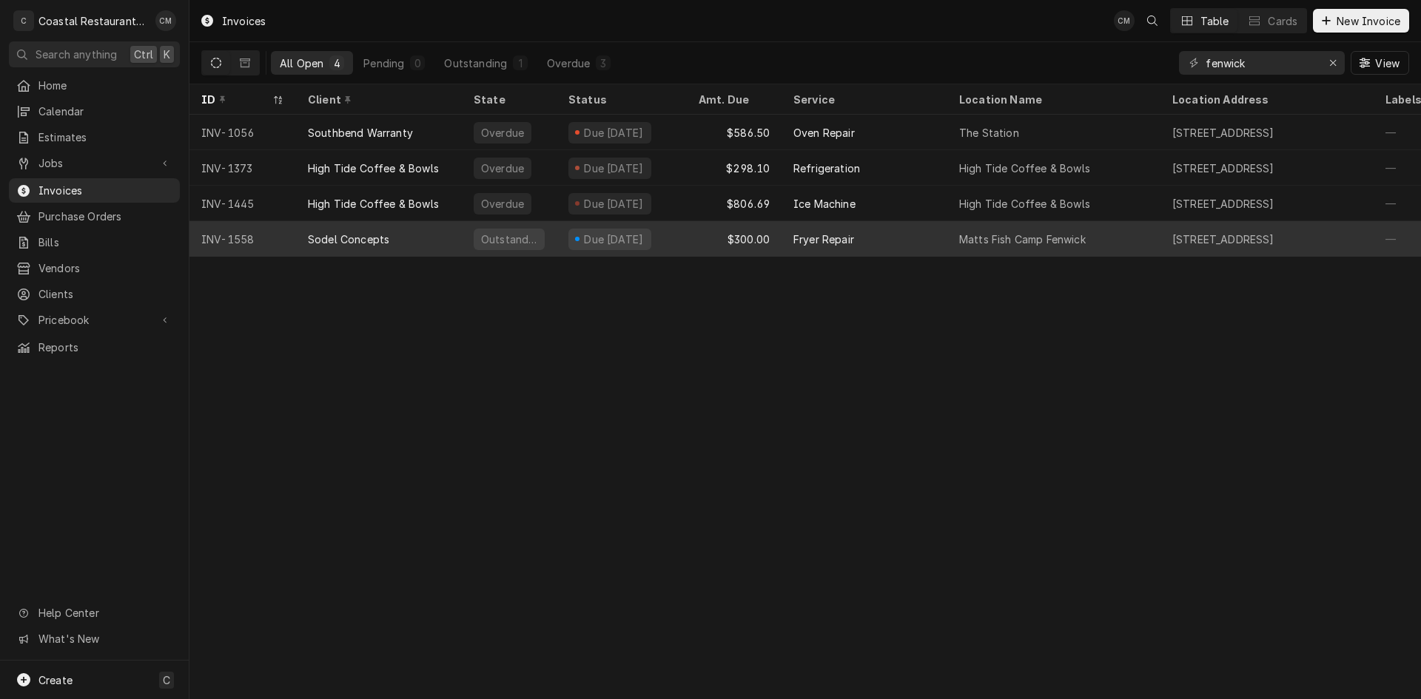
click at [451, 240] on div "Sodel Concepts" at bounding box center [379, 239] width 166 height 36
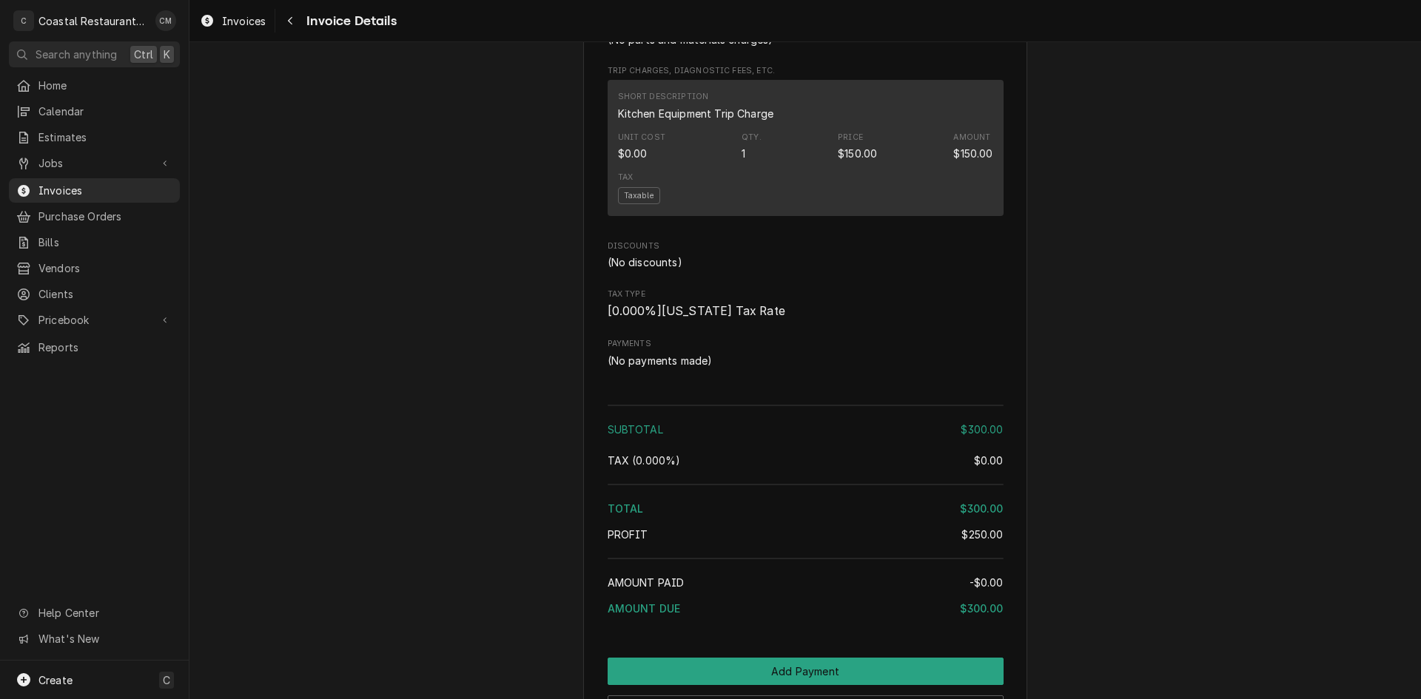
scroll to position [1332, 0]
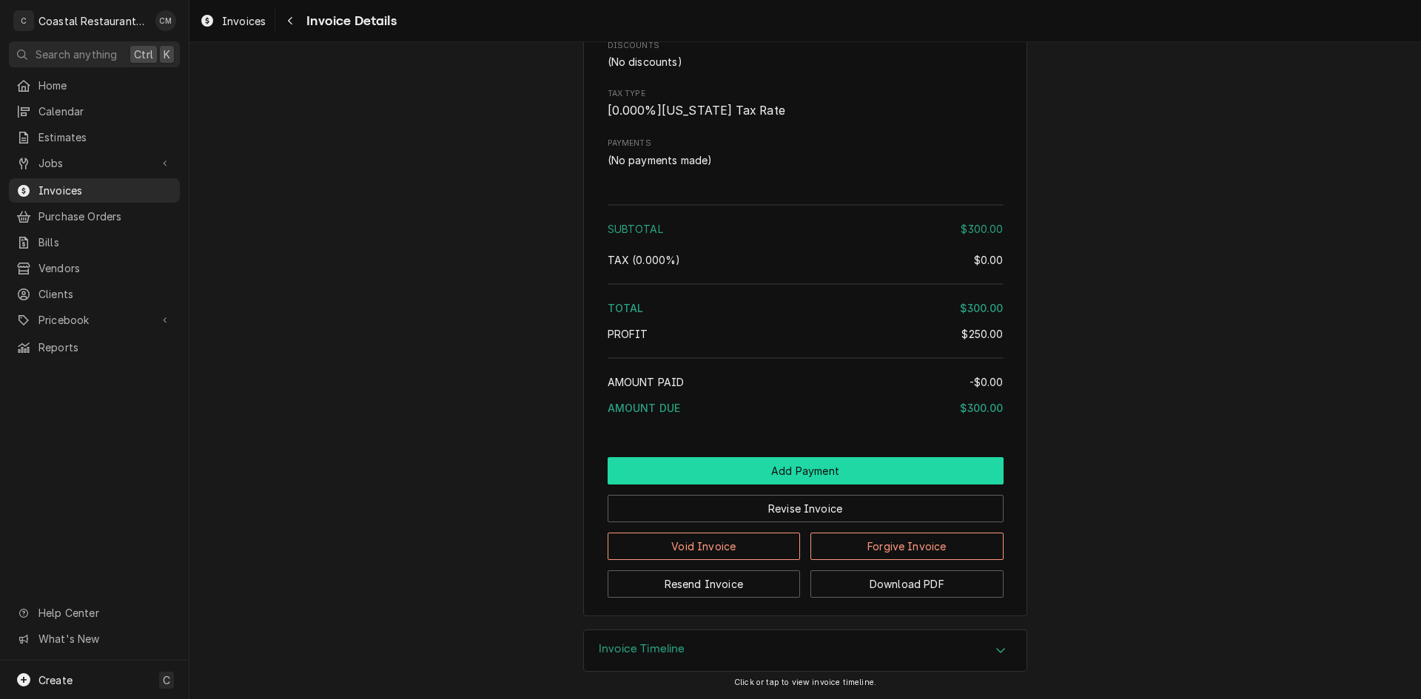
click at [770, 485] on button "Add Payment" at bounding box center [806, 470] width 396 height 27
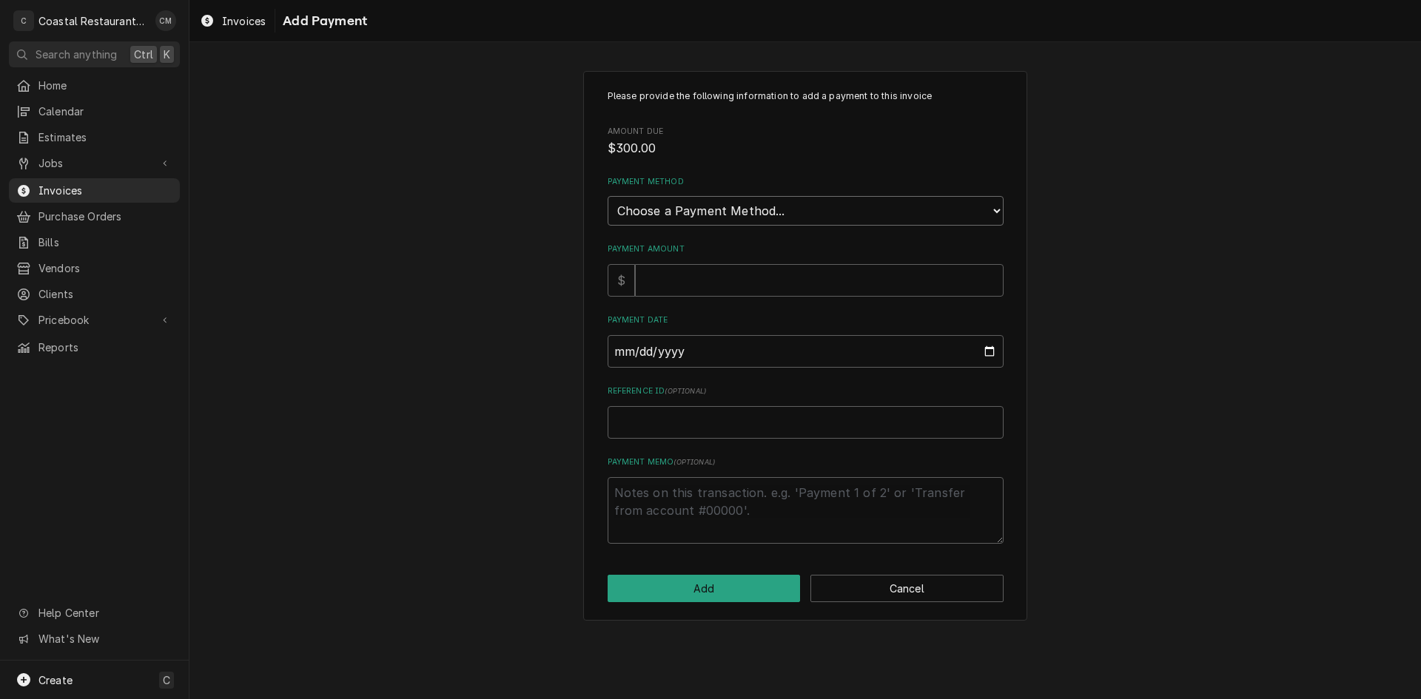
click at [675, 216] on select "Choose a Payment Method... Cash Check Credit/Debit Card ACH/eCheck Other" at bounding box center [806, 211] width 396 height 30
select select "2"
click at [608, 196] on select "Choose a Payment Method... Cash Check Credit/Debit Card ACH/eCheck Other" at bounding box center [806, 211] width 396 height 30
click at [678, 285] on input "Payment Amount" at bounding box center [819, 280] width 369 height 33
type textarea "x"
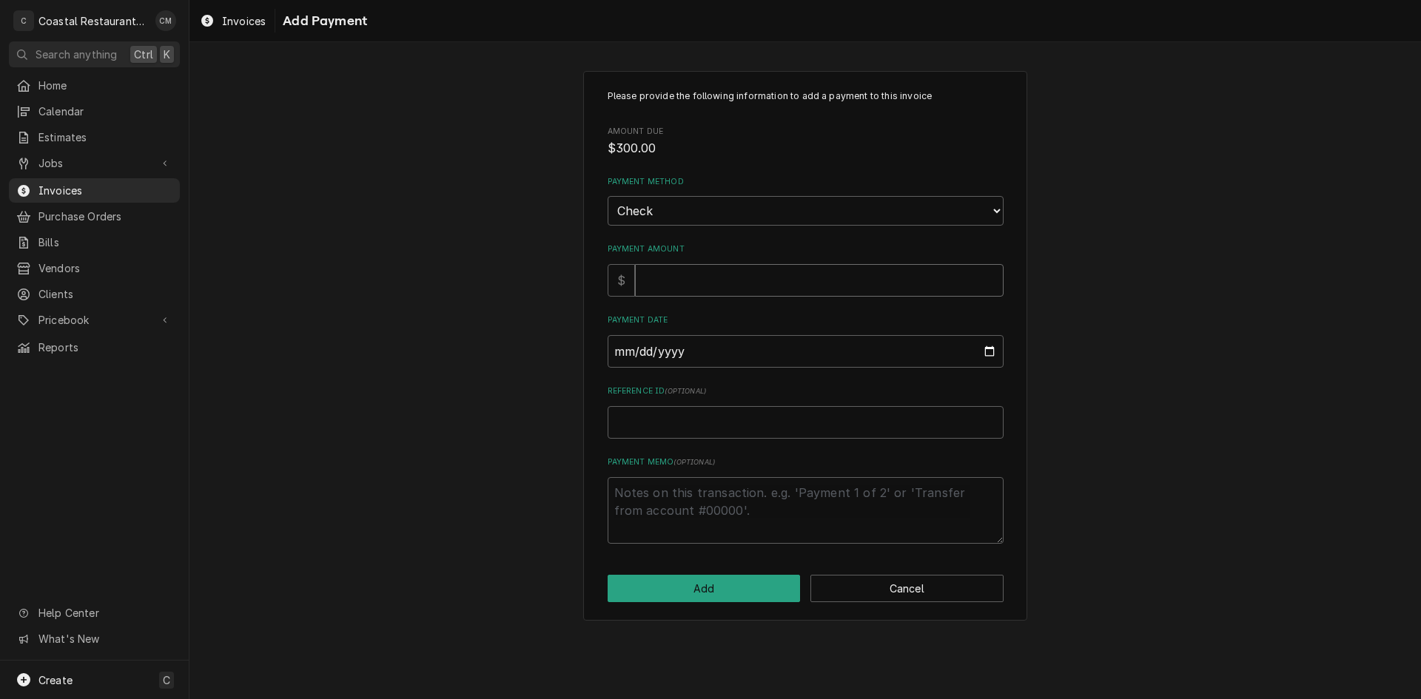
type input "3"
type textarea "x"
type input "30"
type textarea "x"
type input "300"
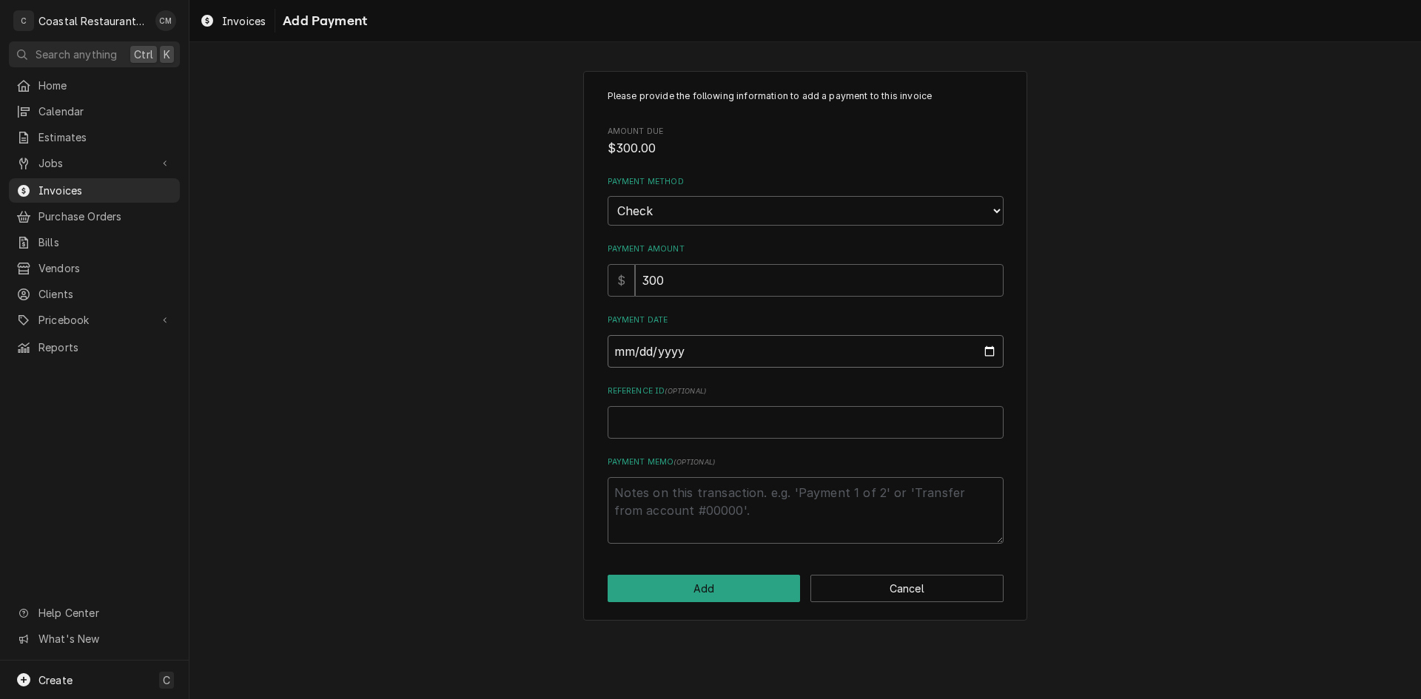
type input "0002-09-12"
type textarea "x"
type input "0020-09-12"
type textarea "x"
type input "0202-09-12"
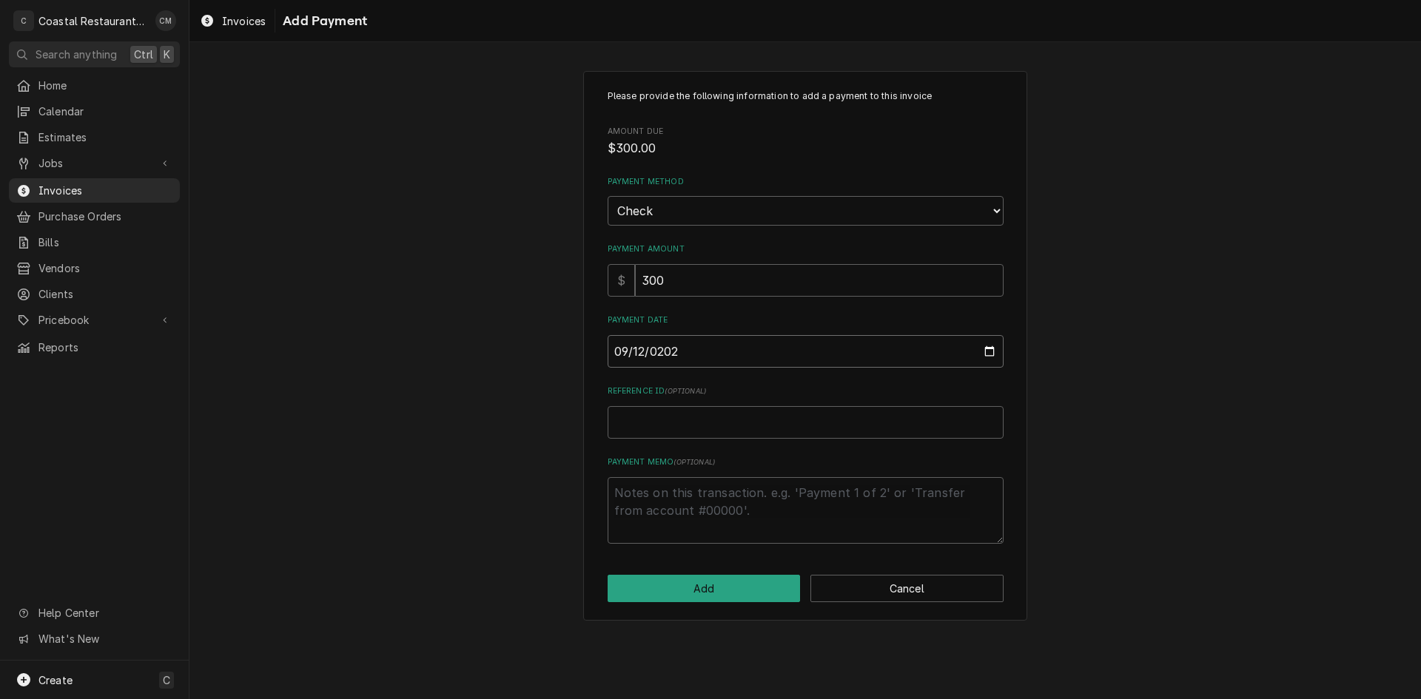
type textarea "x"
type input "[DATE]"
type textarea "x"
type input "7"
type textarea "x"
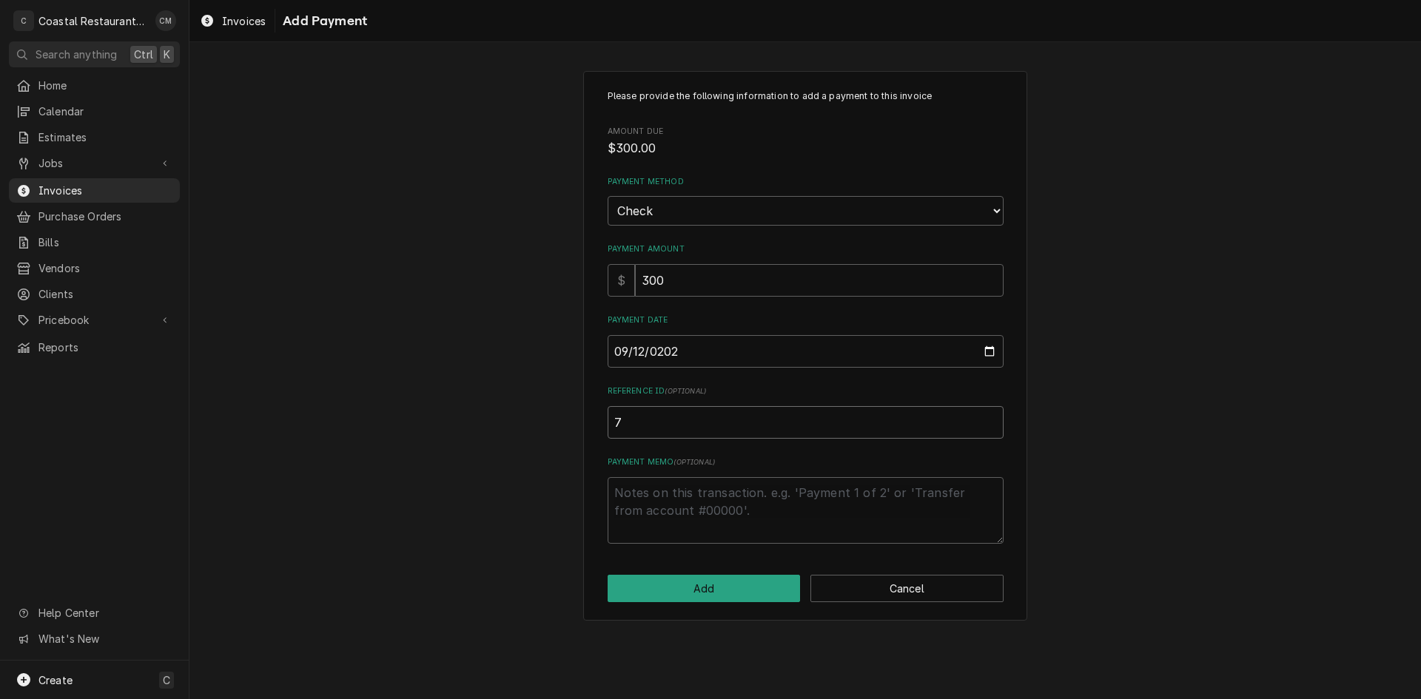
type input "75"
type textarea "x"
type input "759"
type textarea "x"
type input "7590"
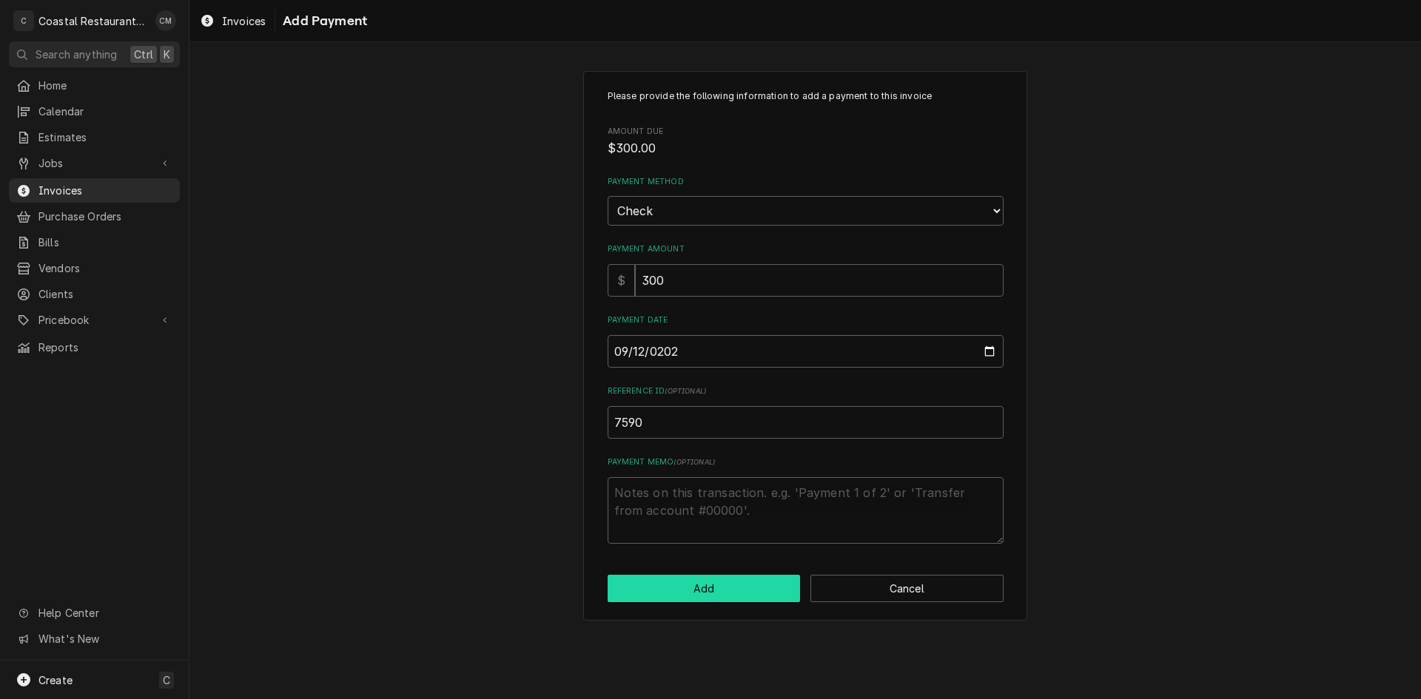
click button "Add" at bounding box center [704, 588] width 193 height 27
type textarea "x"
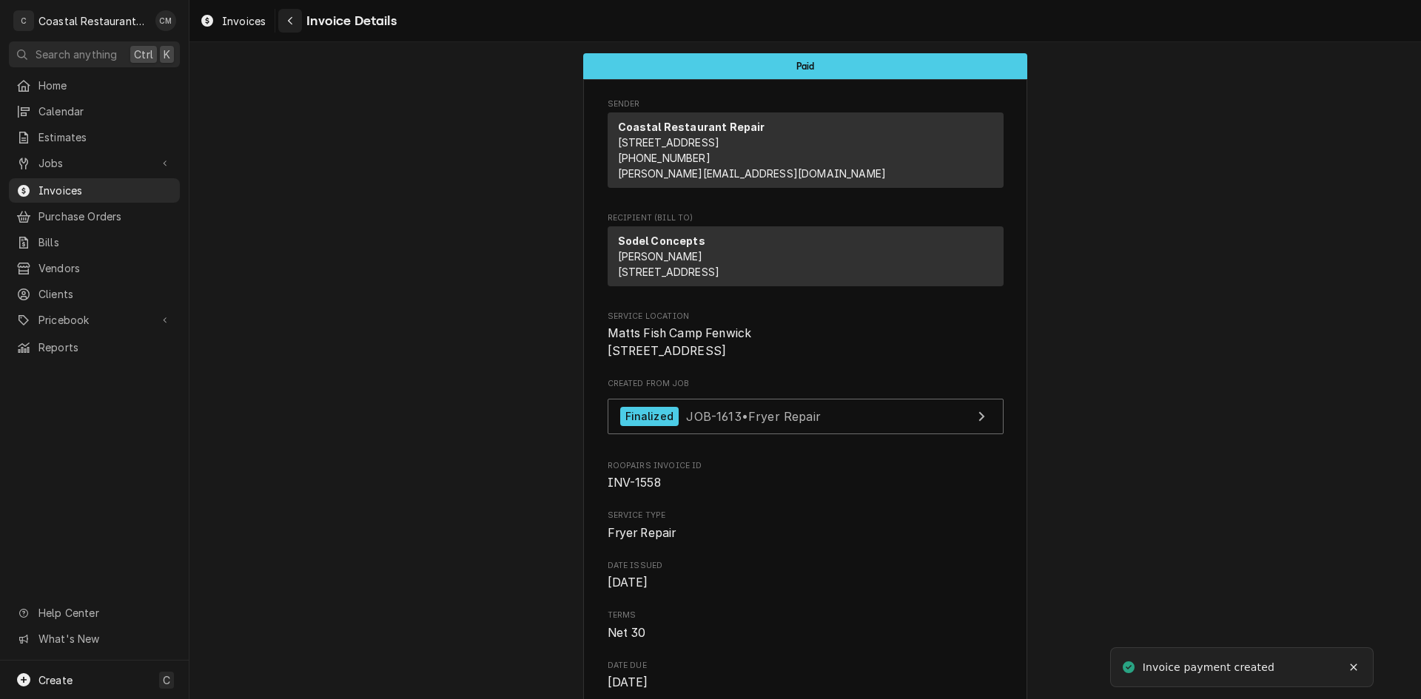
click at [295, 17] on div "Navigate back" at bounding box center [290, 20] width 15 height 15
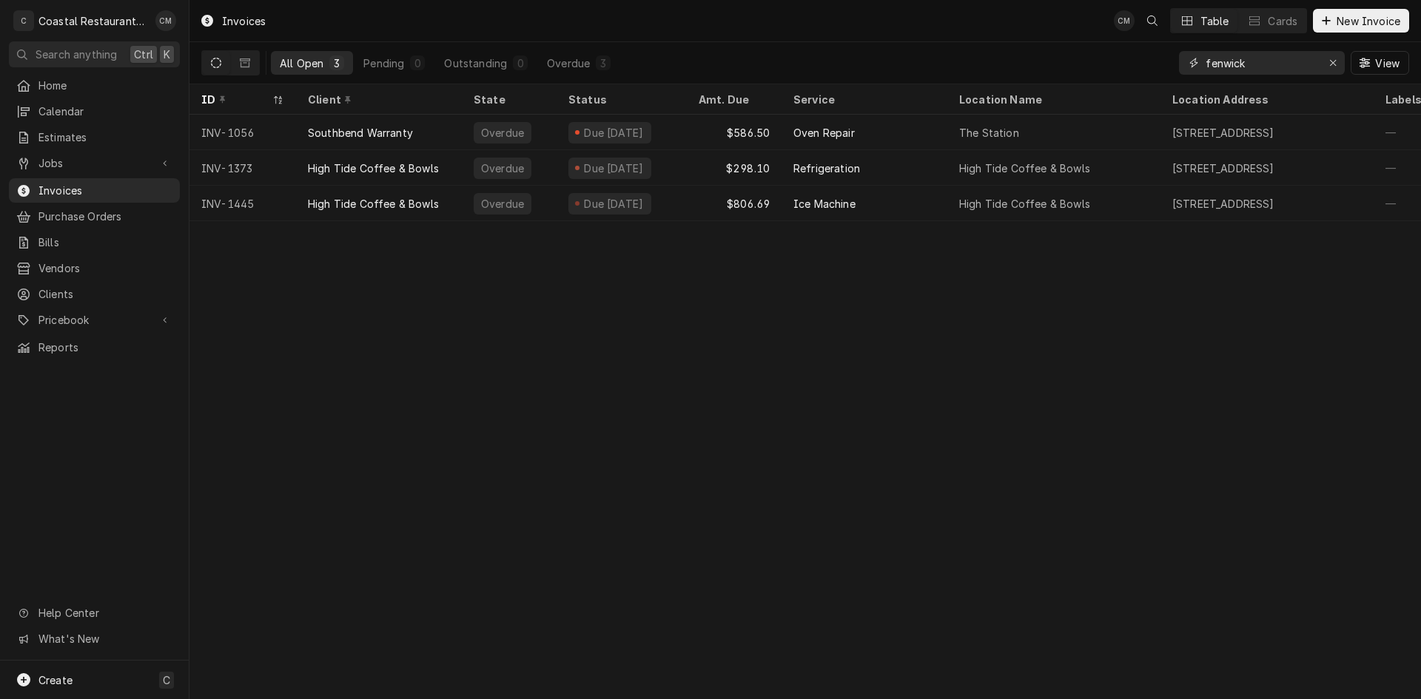
click at [1329, 67] on icon "Erase input" at bounding box center [1333, 63] width 8 height 10
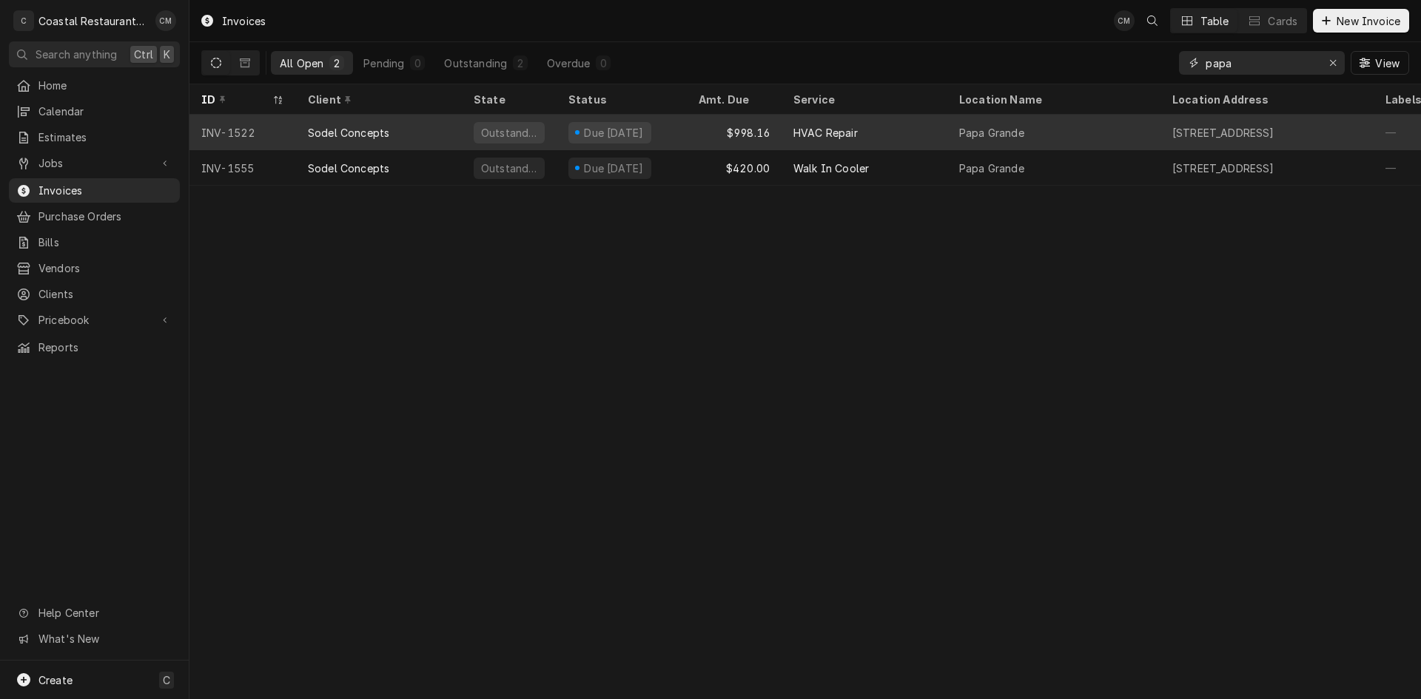
type input "papa"
click at [695, 133] on div "$998.16" at bounding box center [734, 133] width 95 height 36
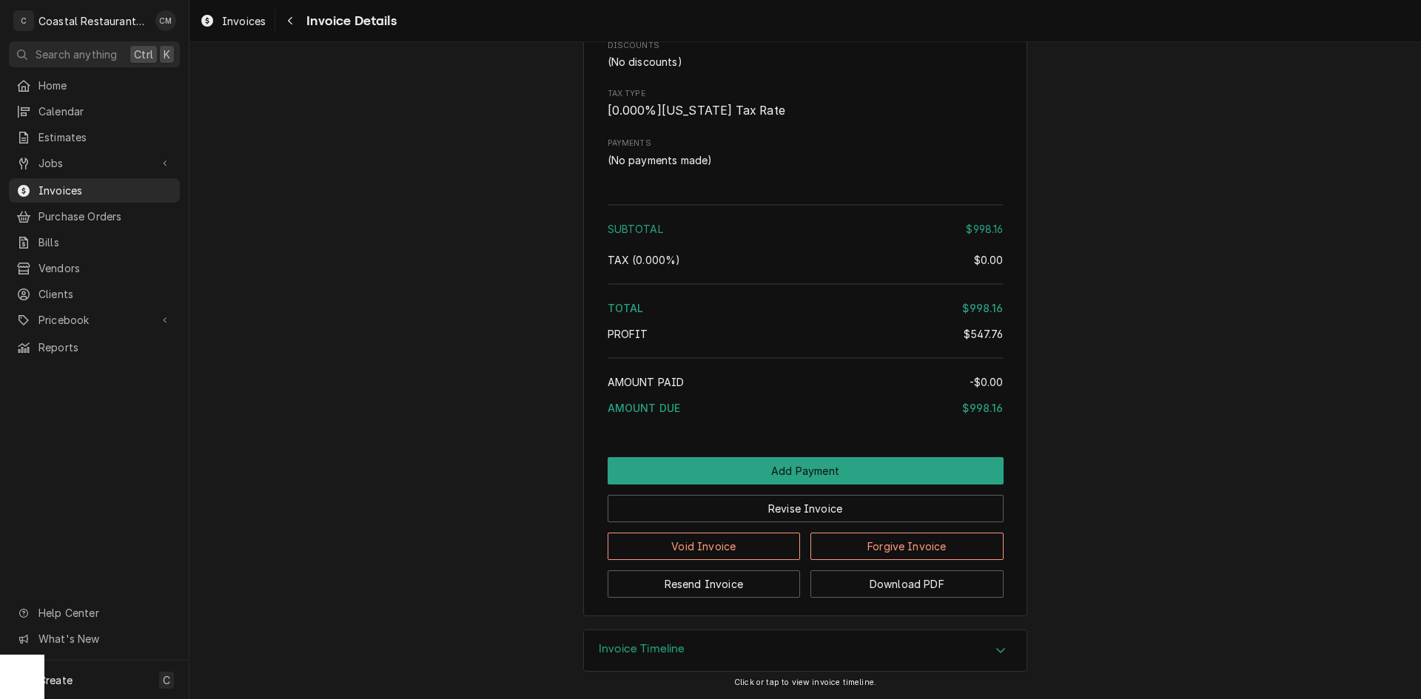
scroll to position [1692, 0]
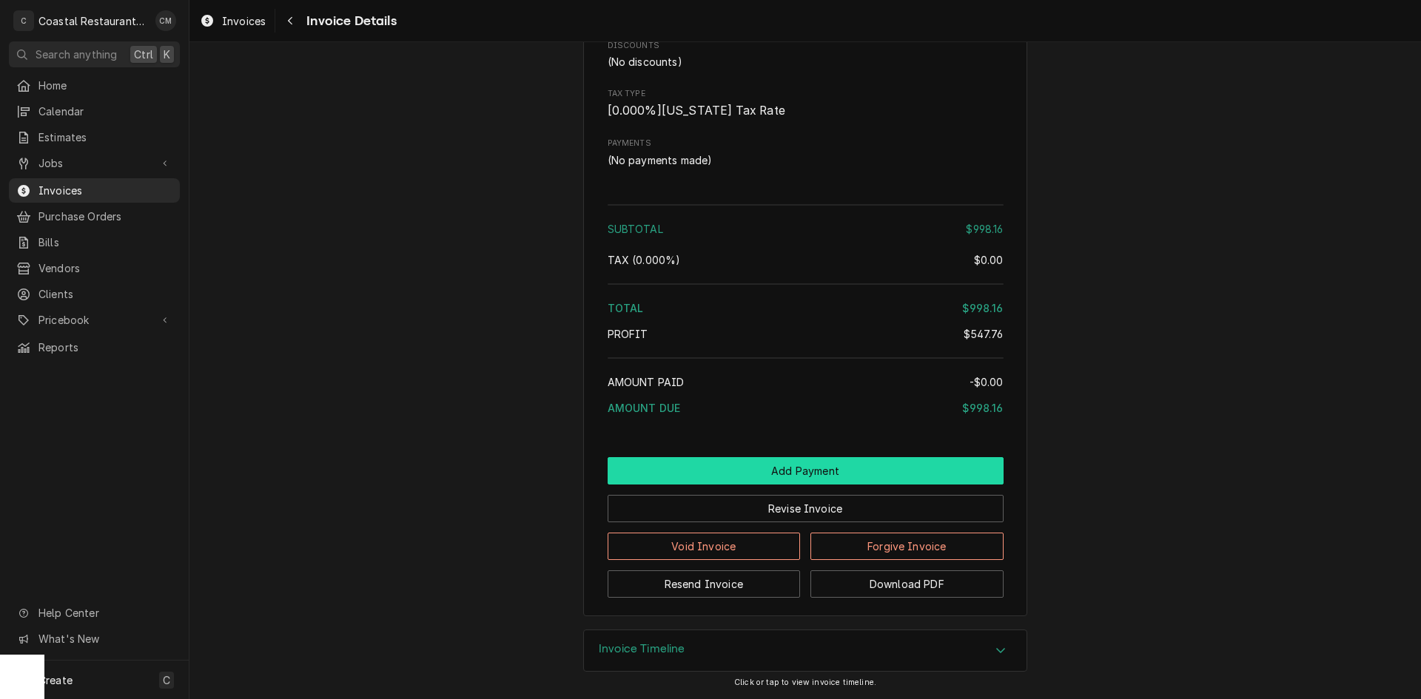
click at [787, 471] on button "Add Payment" at bounding box center [806, 470] width 396 height 27
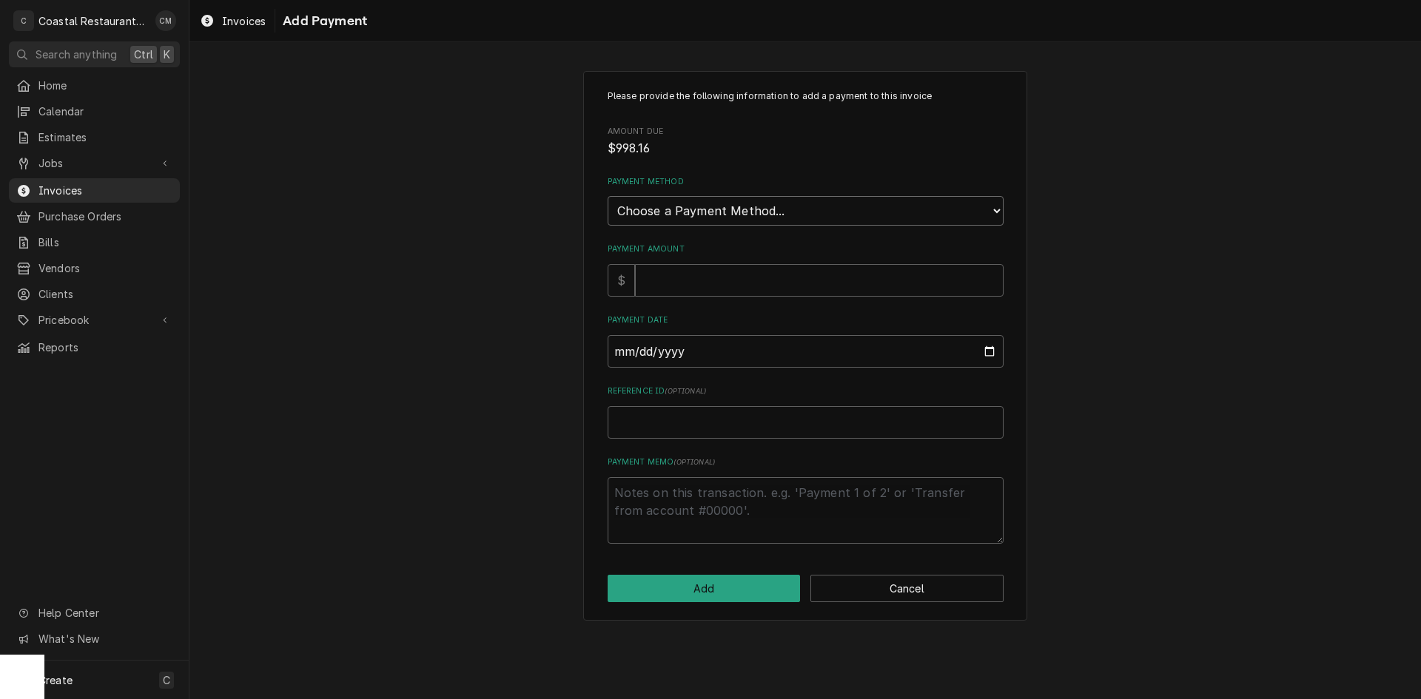
click at [775, 212] on select "Choose a Payment Method... Cash Check Credit/Debit Card ACH/eCheck Other" at bounding box center [806, 211] width 396 height 30
select select "2"
click at [608, 196] on select "Choose a Payment Method... Cash Check Credit/Debit Card ACH/eCheck Other" at bounding box center [806, 211] width 396 height 30
click at [749, 281] on input "Payment Amount" at bounding box center [819, 280] width 369 height 33
type textarea "x"
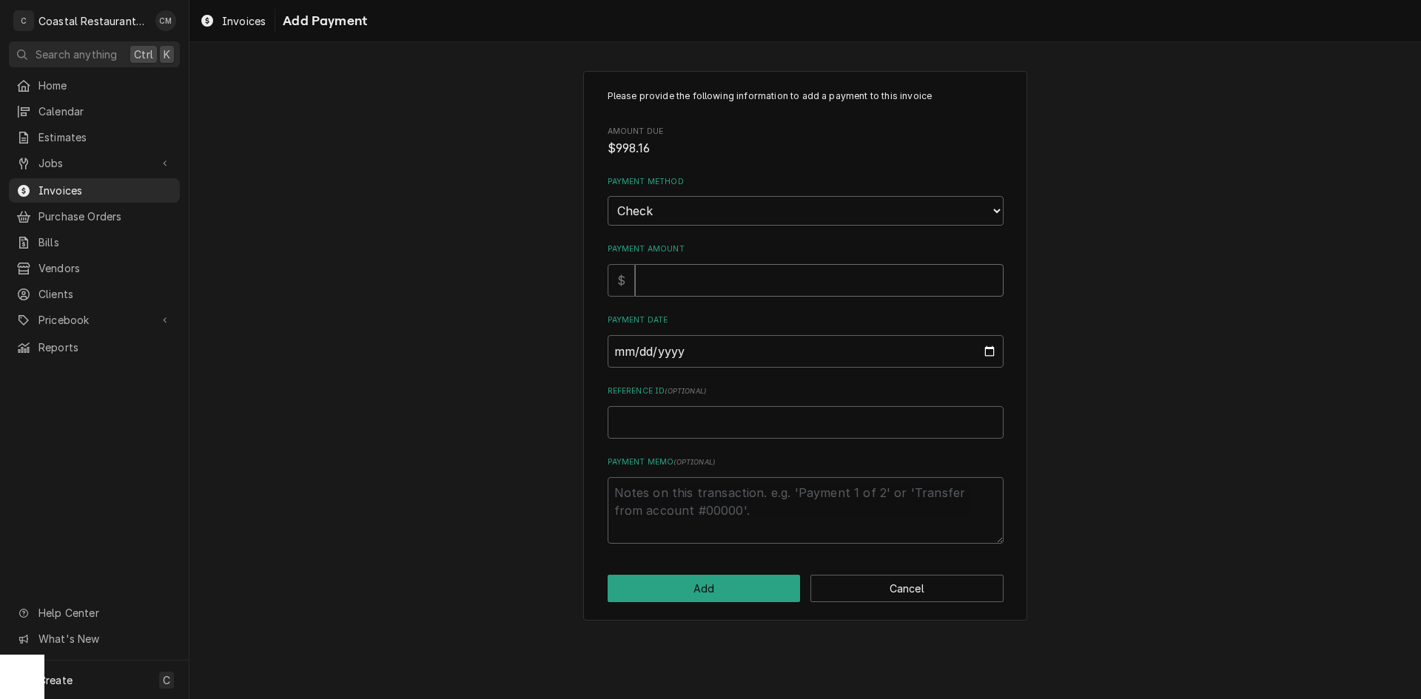
type input "9"
type textarea "x"
type input "99"
type textarea "x"
type input "998"
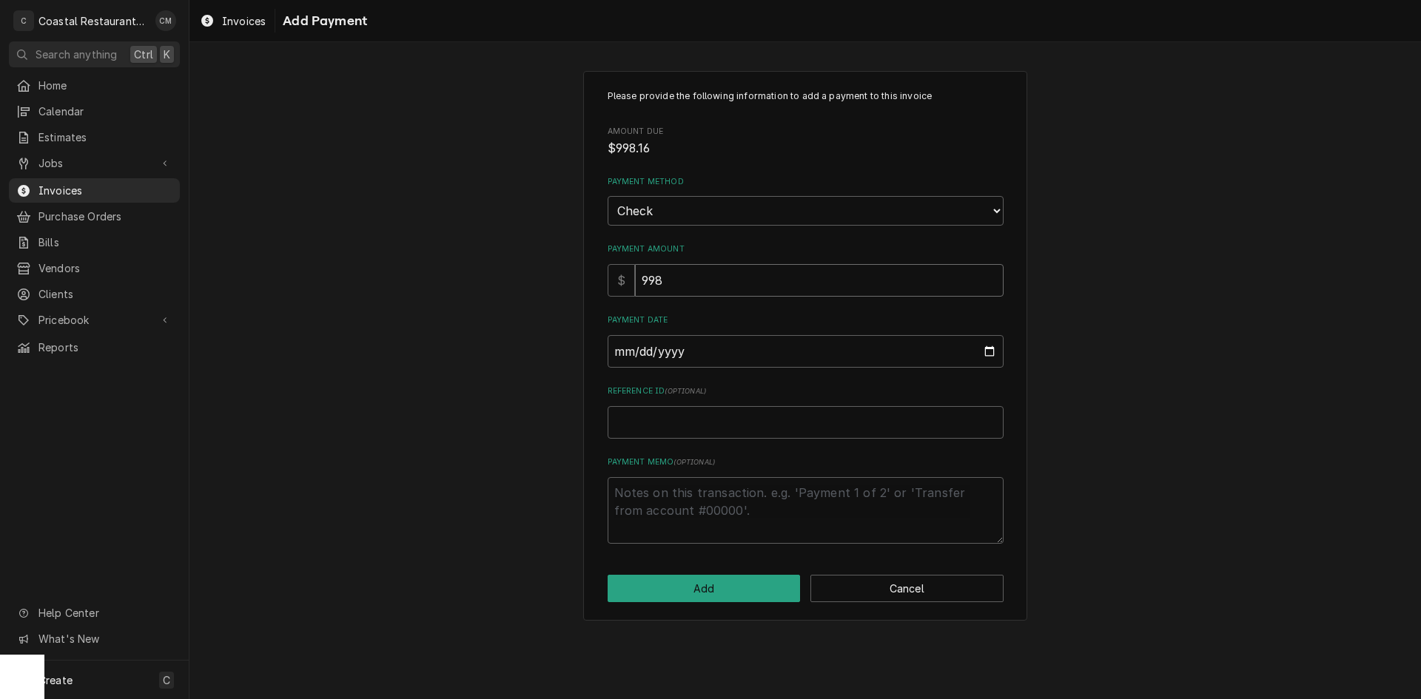
type textarea "x"
type input "998.1"
type textarea "x"
type input "998.16"
type input "0002-09-12"
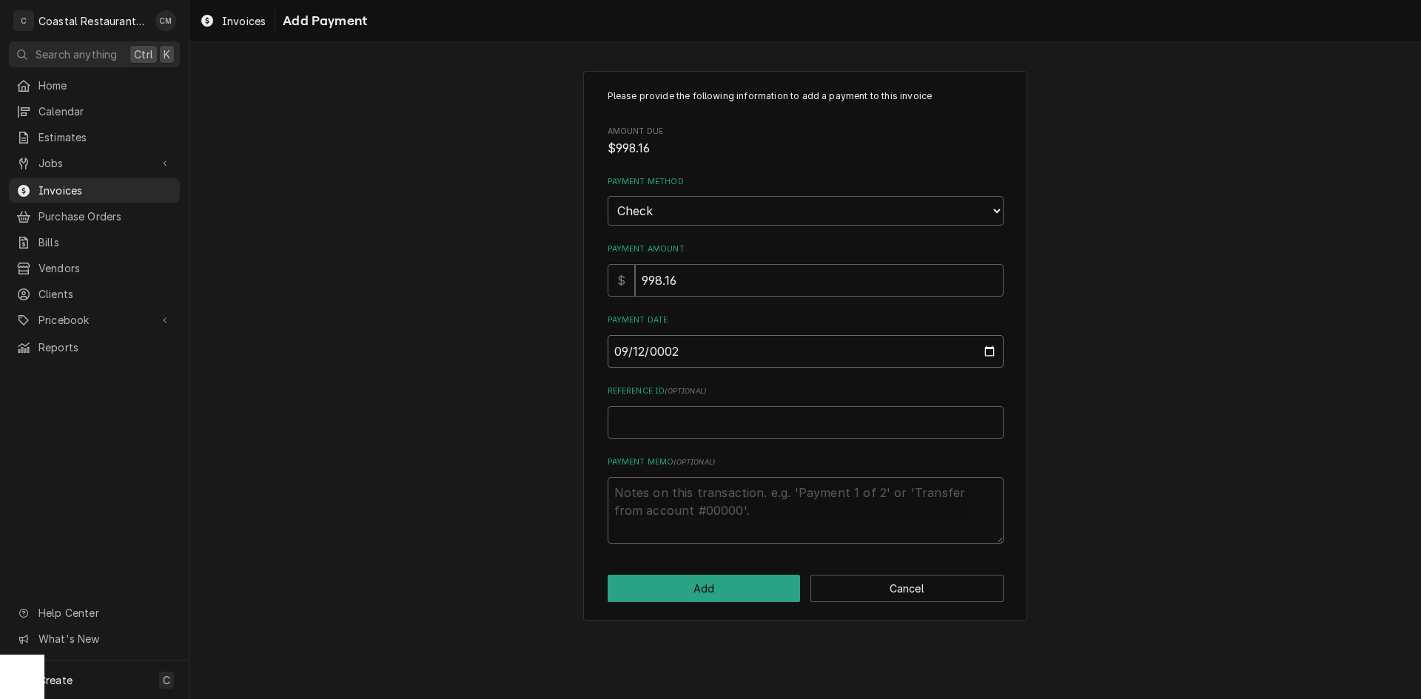
type textarea "x"
type input "0020-09-12"
type textarea "x"
type input "0202-09-12"
type textarea "x"
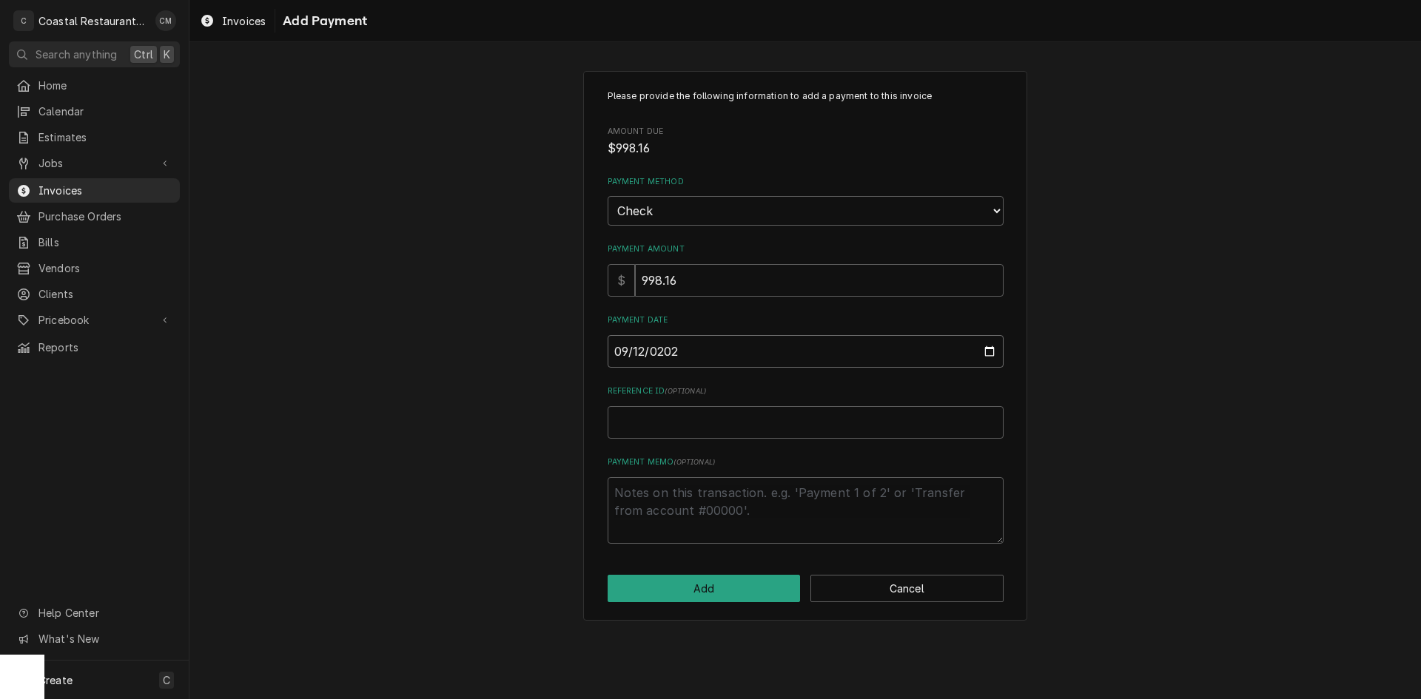
type input "[DATE]"
type textarea "x"
type input "3"
type textarea "x"
type input "34"
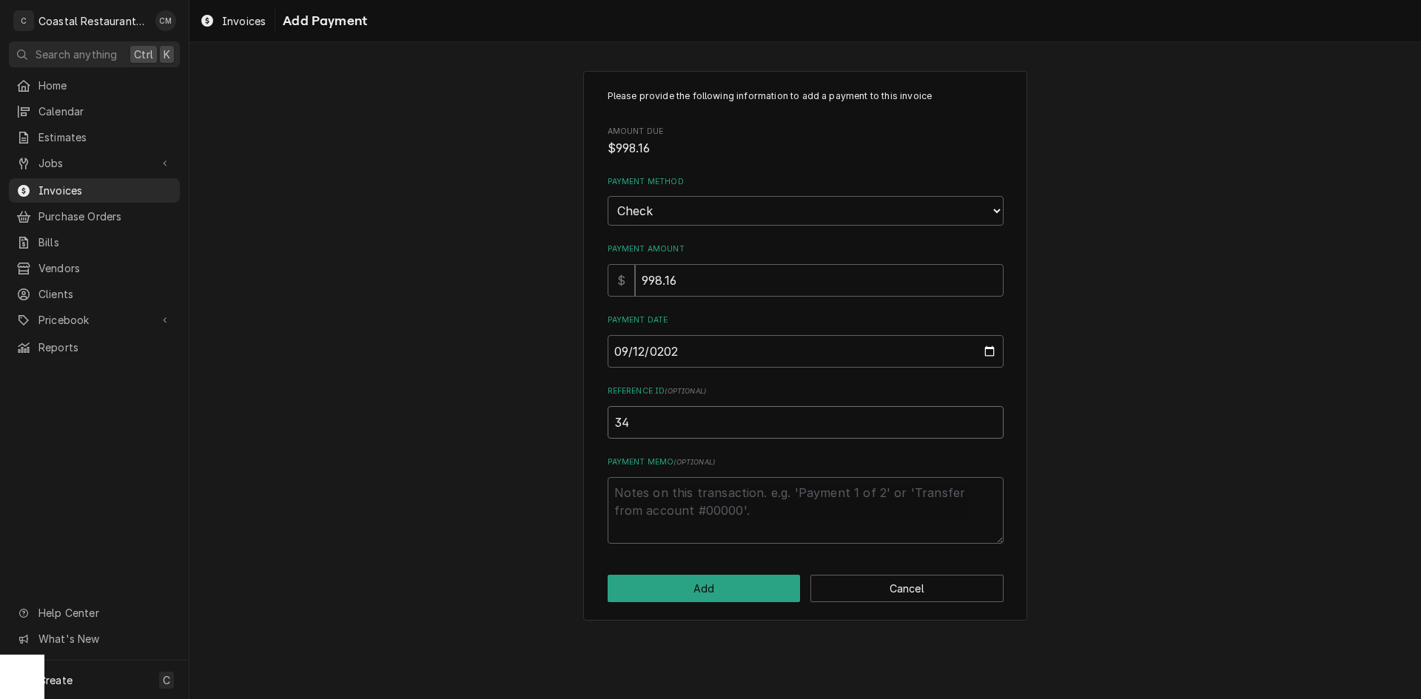
type textarea "x"
type input "345"
type textarea "x"
type input "3456"
click button "Add" at bounding box center [704, 588] width 193 height 27
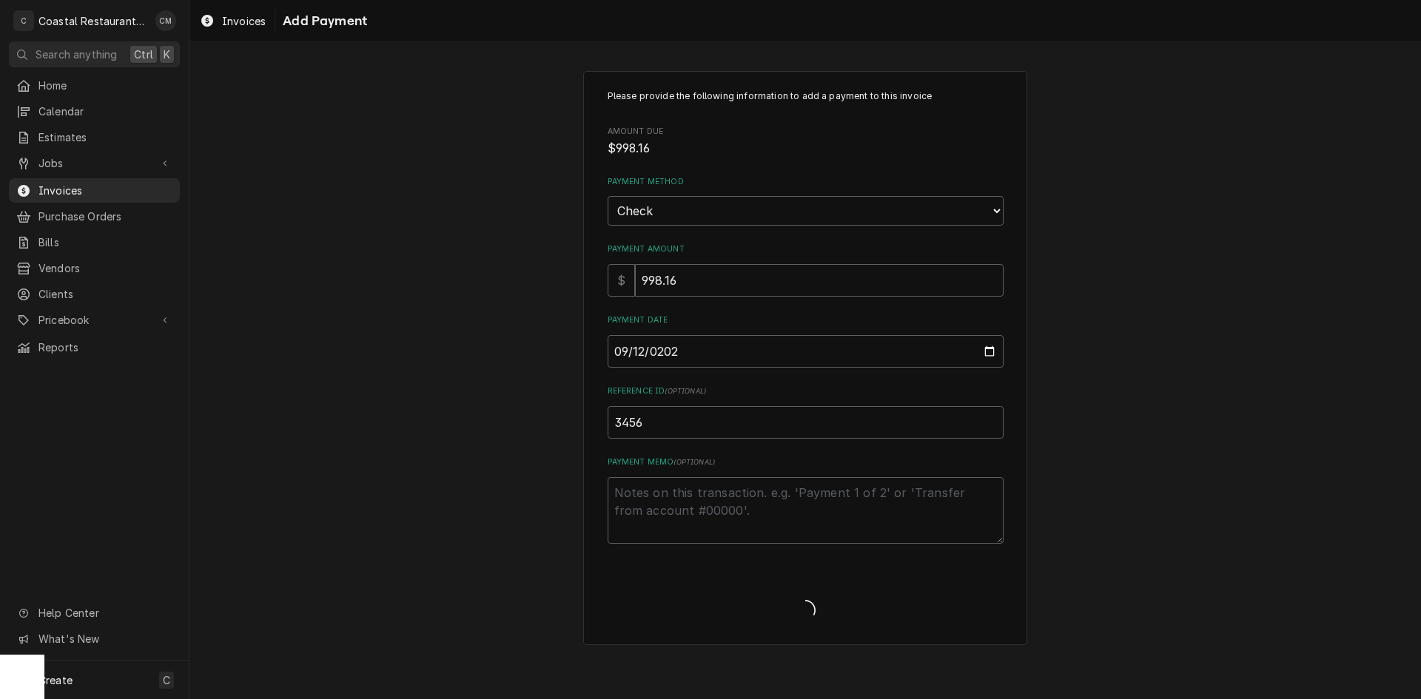
type textarea "x"
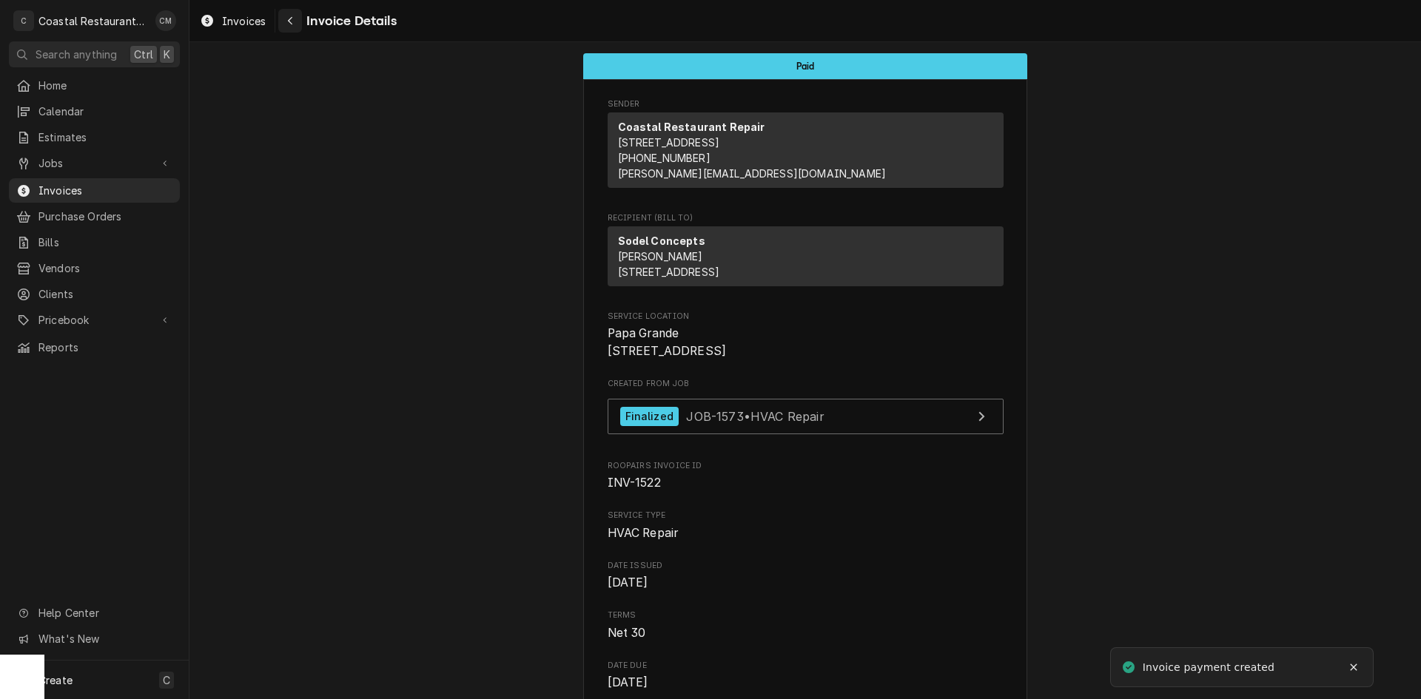
click at [293, 22] on icon "Navigate back" at bounding box center [290, 21] width 7 height 10
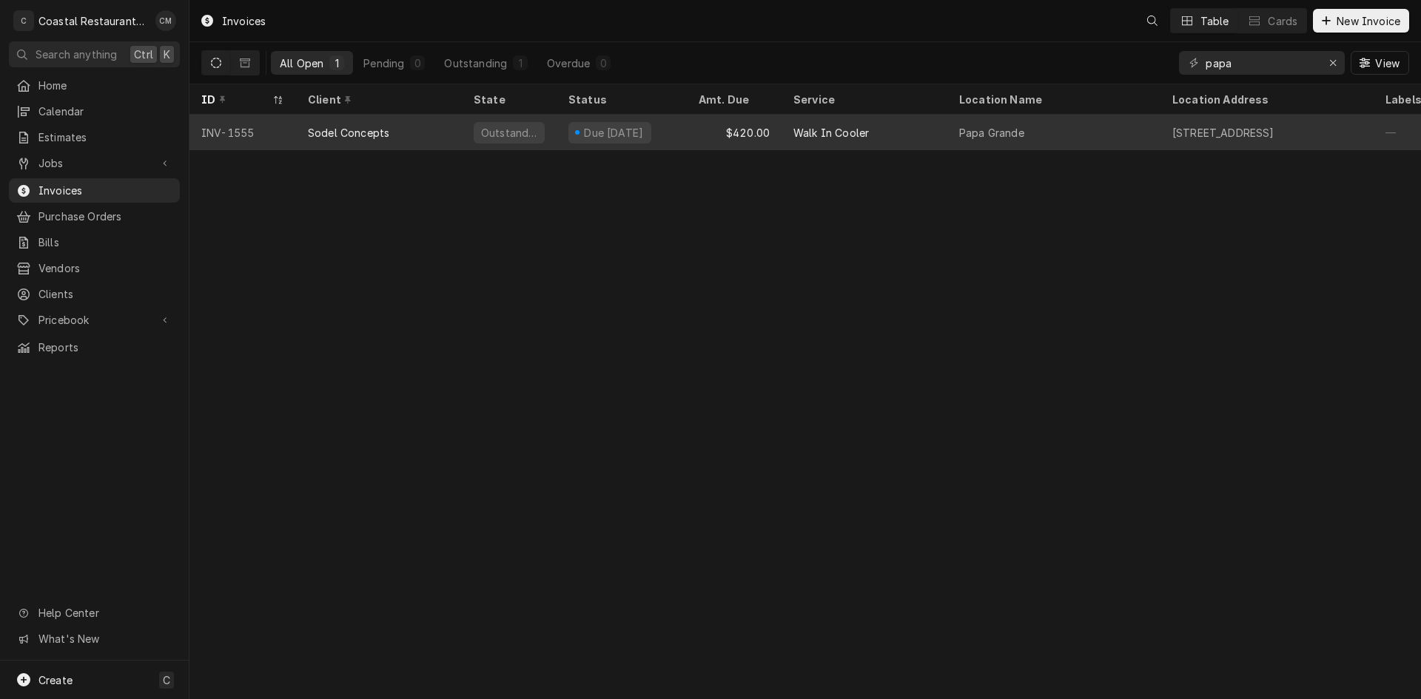
click at [702, 127] on div "$420.00" at bounding box center [734, 133] width 95 height 36
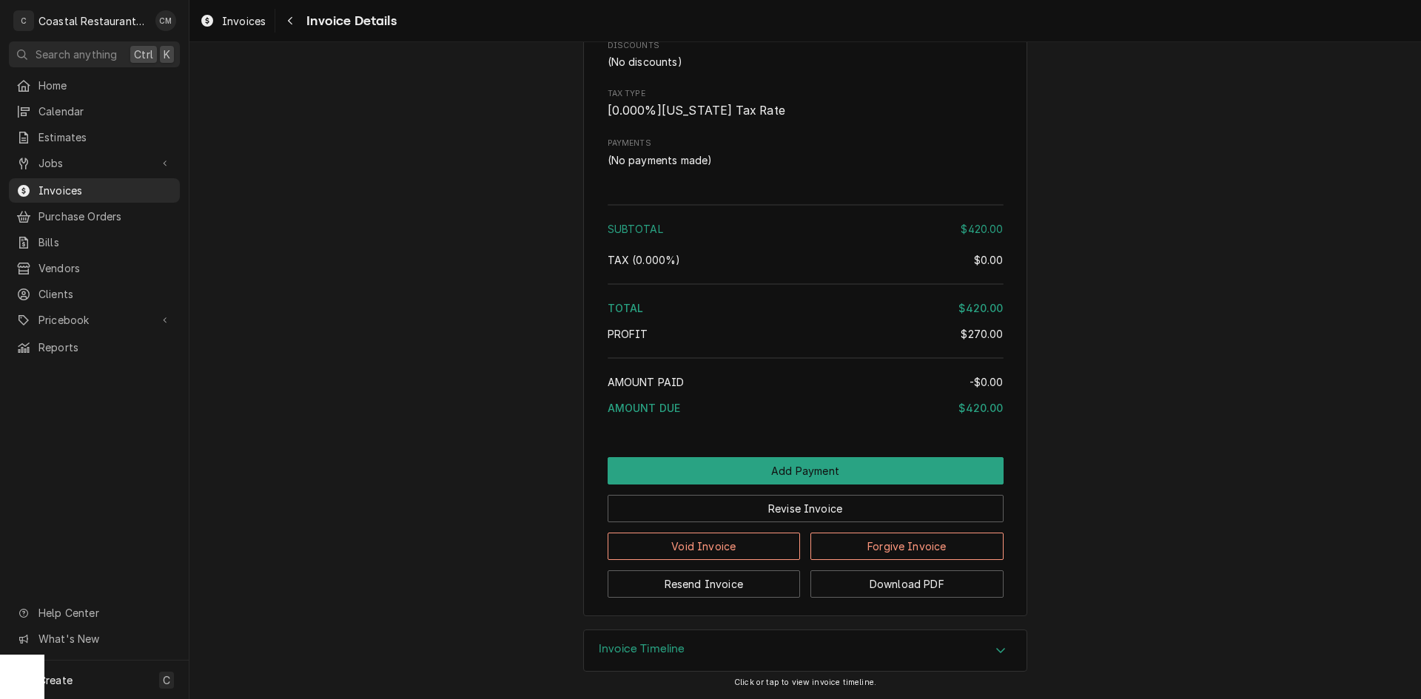
scroll to position [1376, 0]
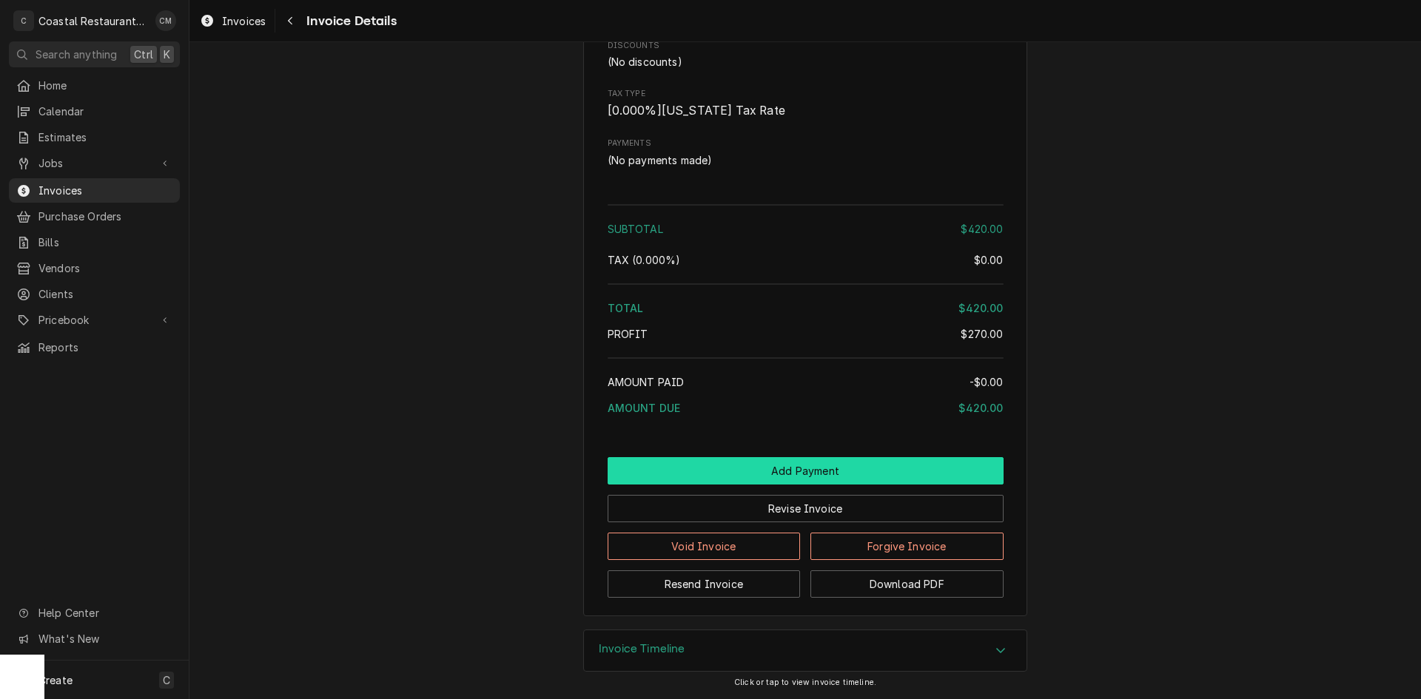
click at [765, 471] on button "Add Payment" at bounding box center [806, 470] width 396 height 27
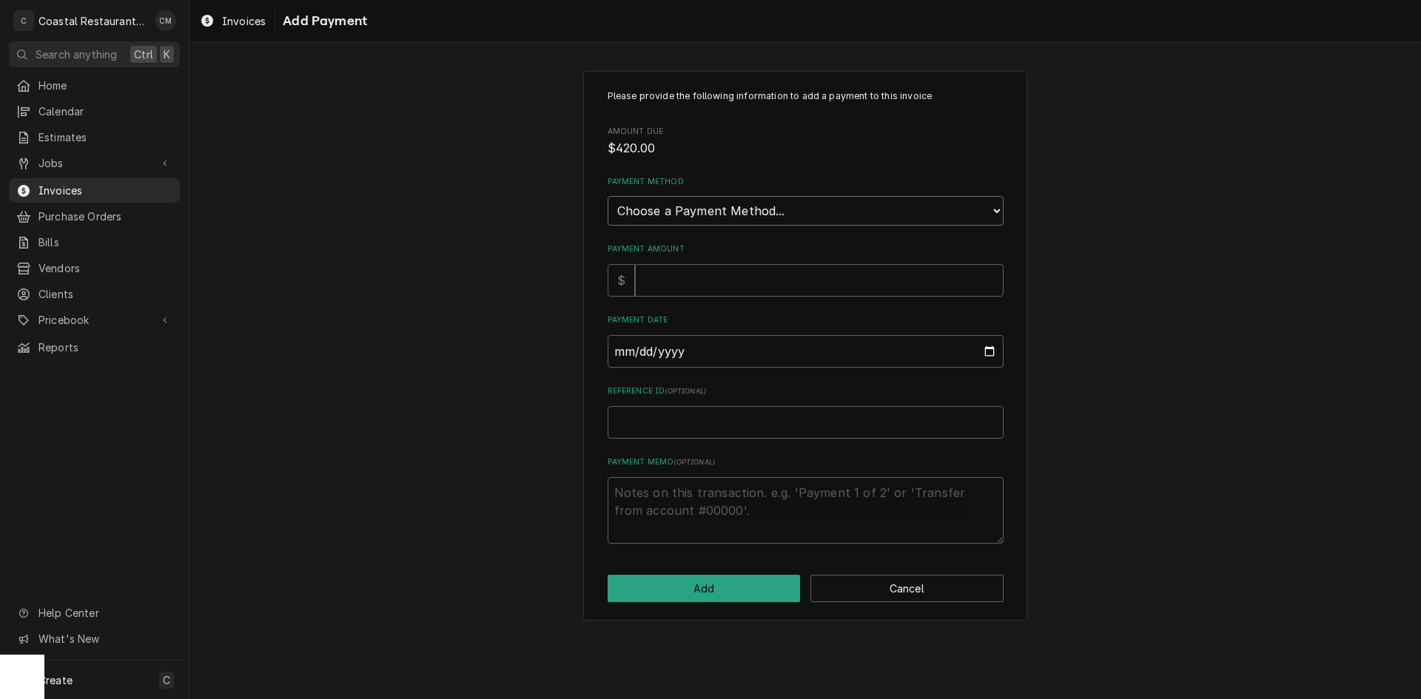
click at [748, 202] on select "Choose a Payment Method... Cash Check Credit/Debit Card ACH/eCheck Other" at bounding box center [806, 211] width 396 height 30
select select "2"
click at [608, 196] on select "Choose a Payment Method... Cash Check Credit/Debit Card ACH/eCheck Other" at bounding box center [806, 211] width 396 height 30
click at [712, 286] on input "Payment Amount" at bounding box center [819, 280] width 369 height 33
type textarea "x"
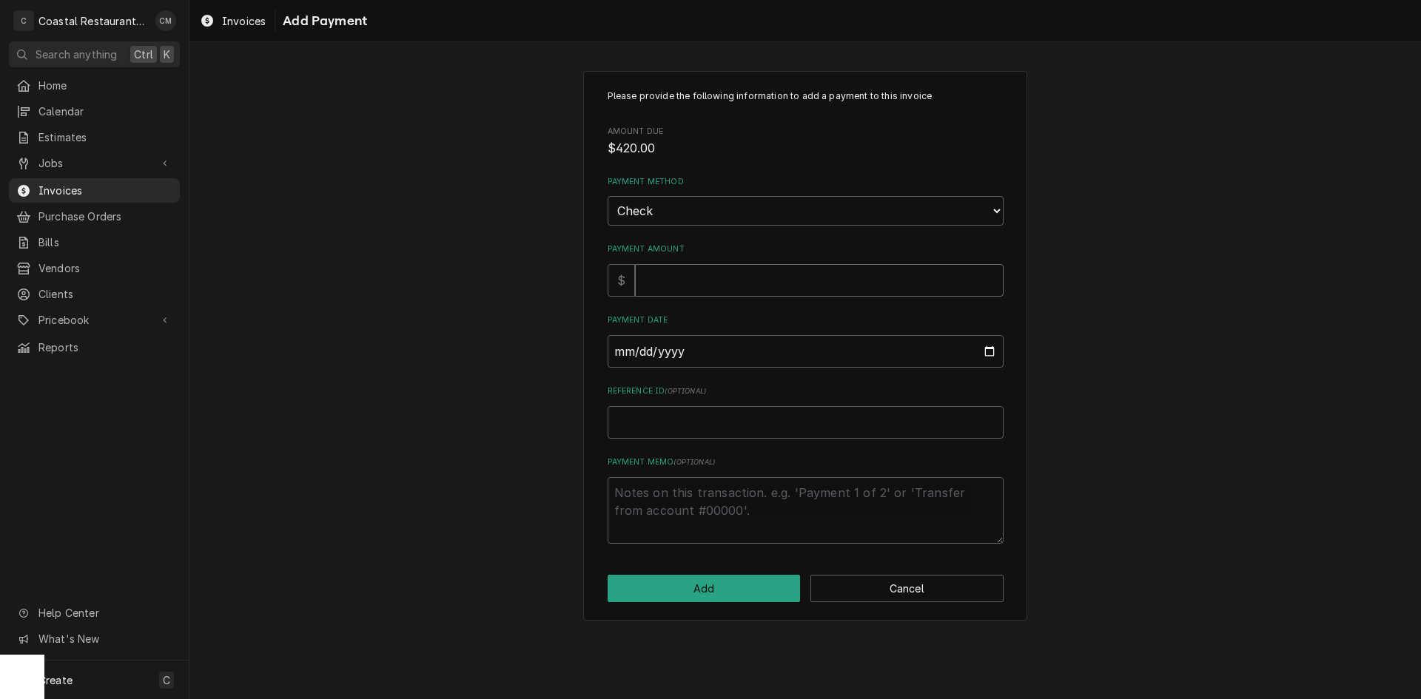
type input "4"
type textarea "x"
type input "42"
type textarea "x"
type input "420"
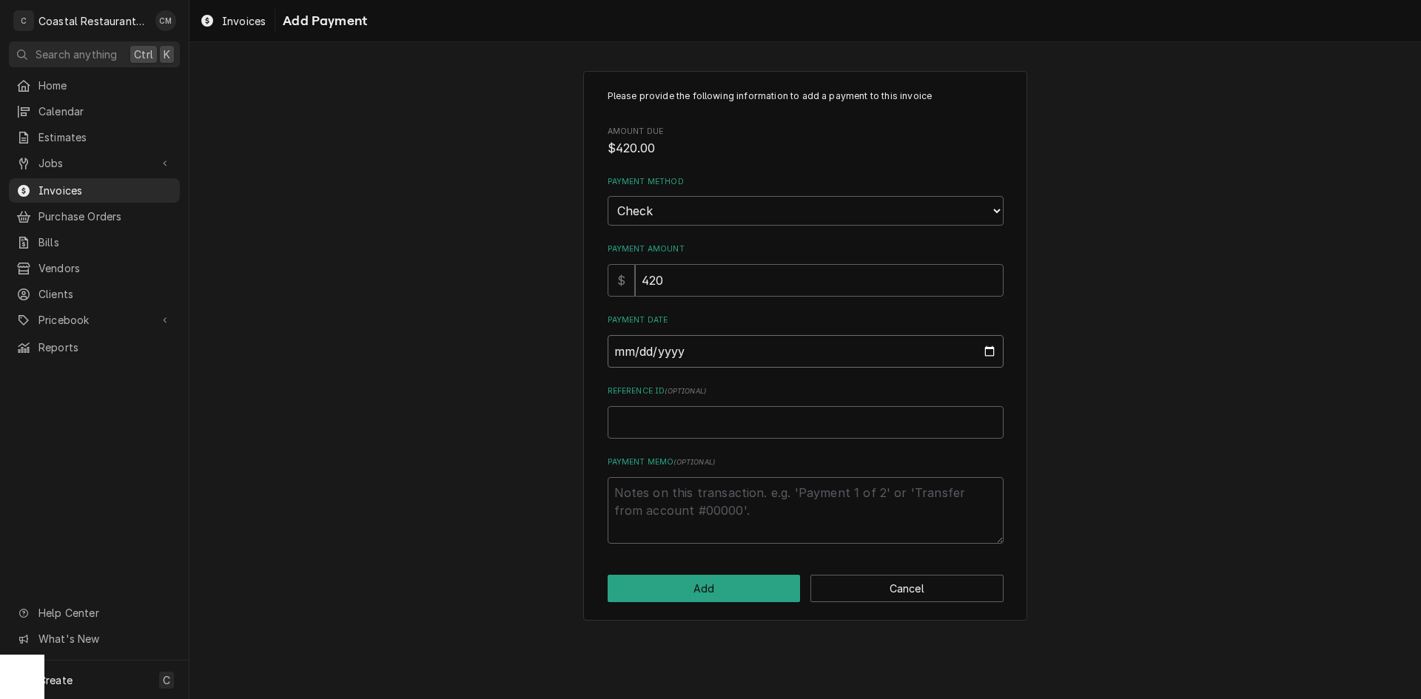
type input "0002-09-12"
type textarea "x"
type input "0020-09-12"
type textarea "x"
type input "0202-09-12"
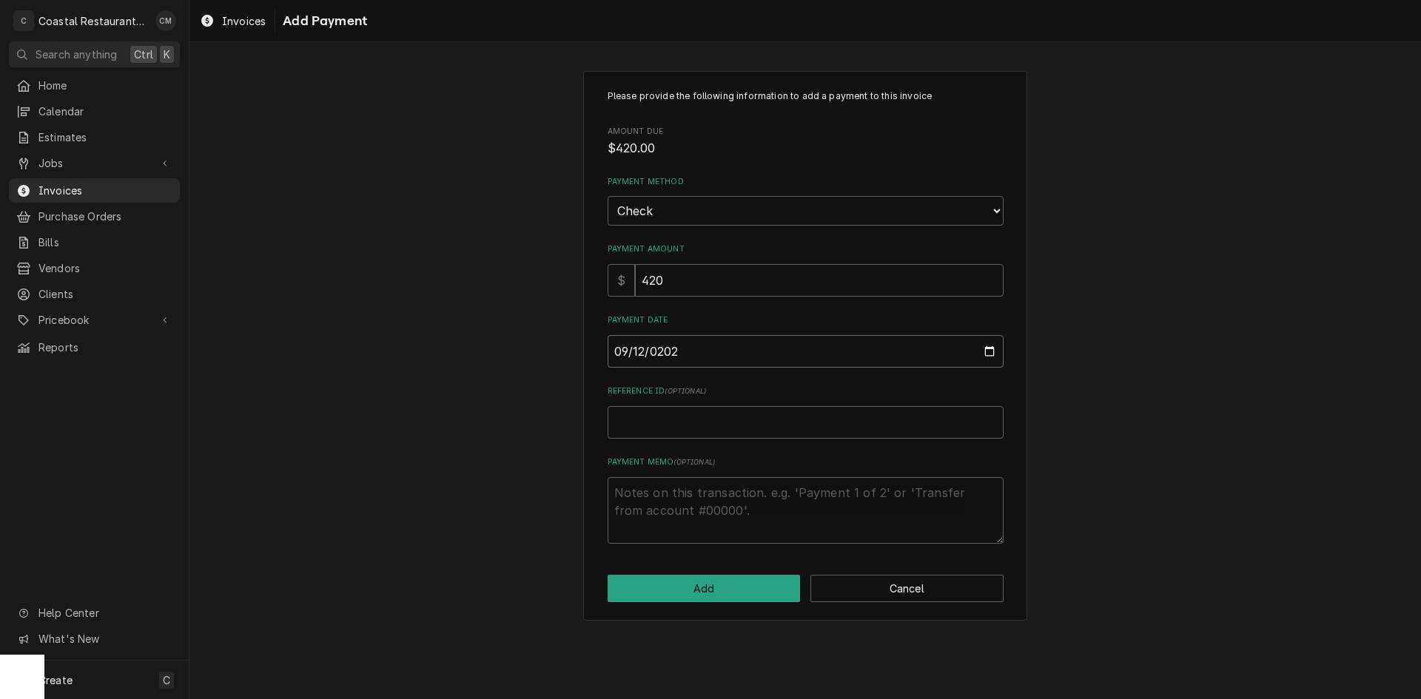
type textarea "x"
type input "[DATE]"
type textarea "x"
type input "3"
type textarea "x"
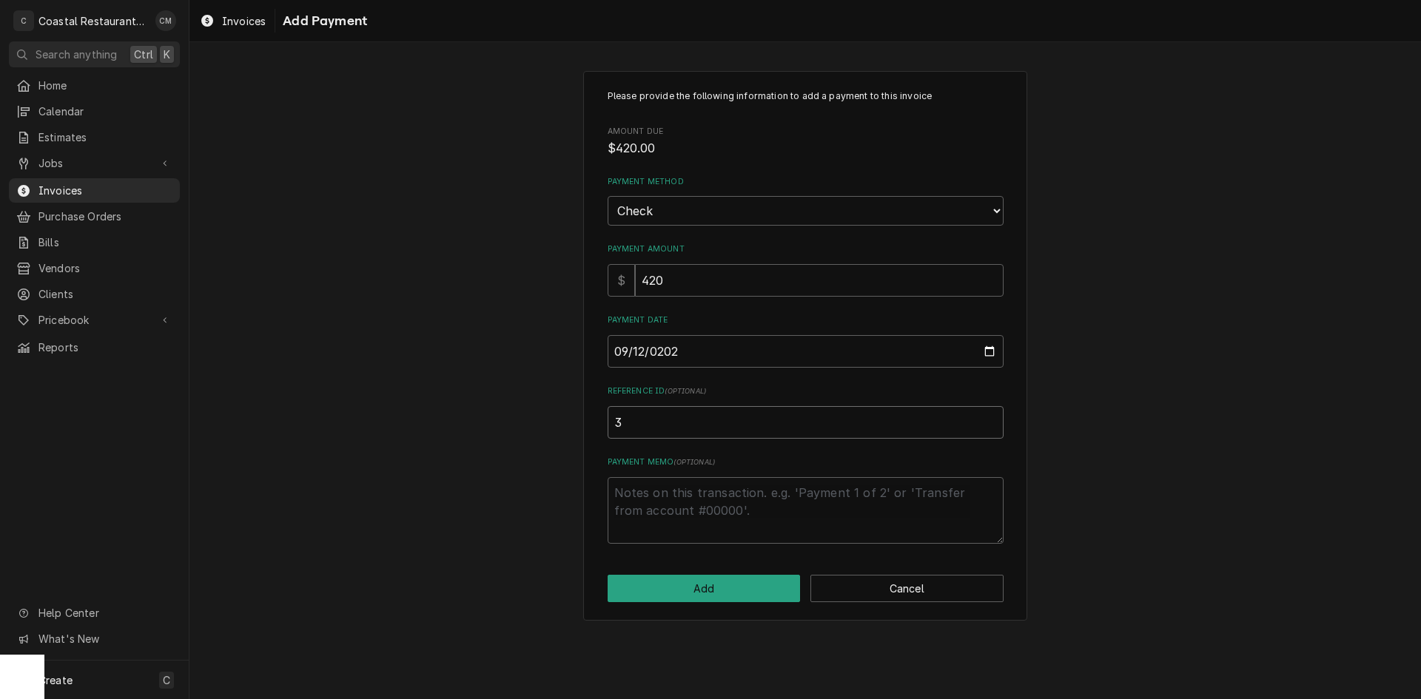
type input "34"
type textarea "x"
type input "345"
type textarea "x"
type input "3456"
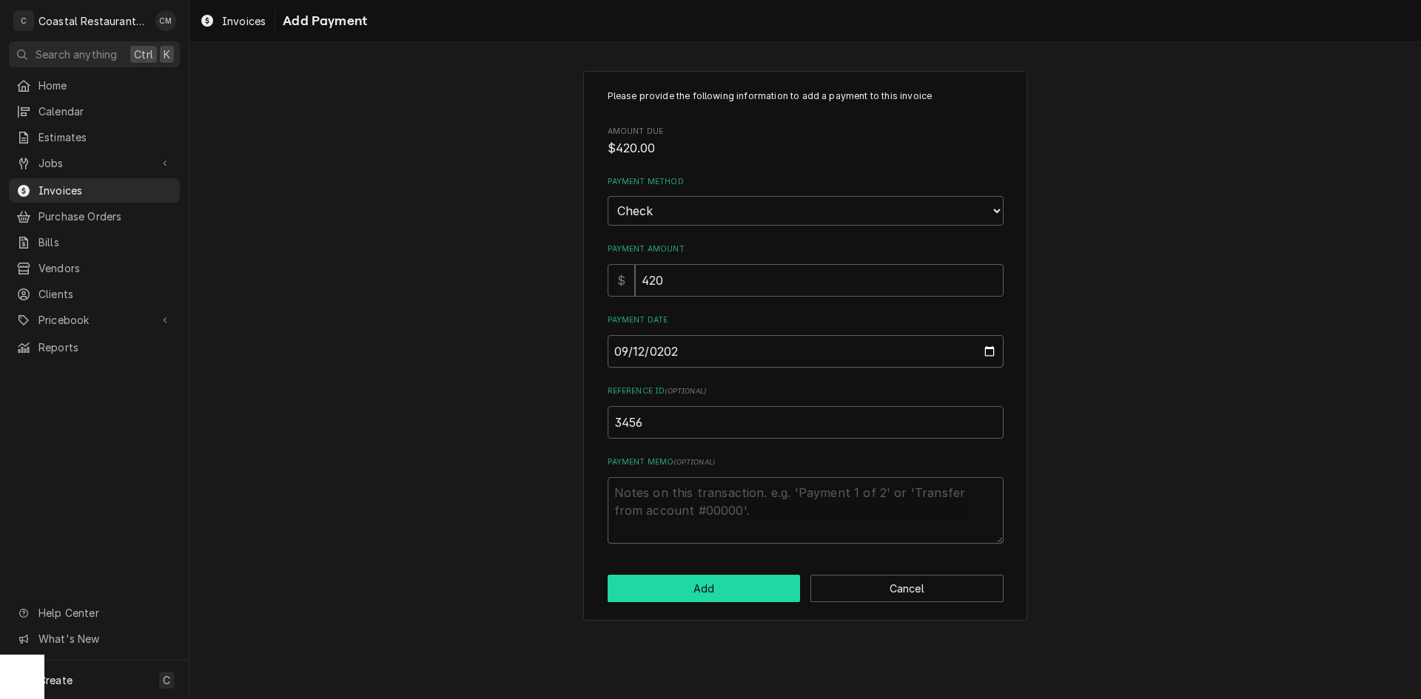
click button "Add" at bounding box center [704, 588] width 193 height 27
type textarea "x"
